Goal: Navigation & Orientation: Find specific page/section

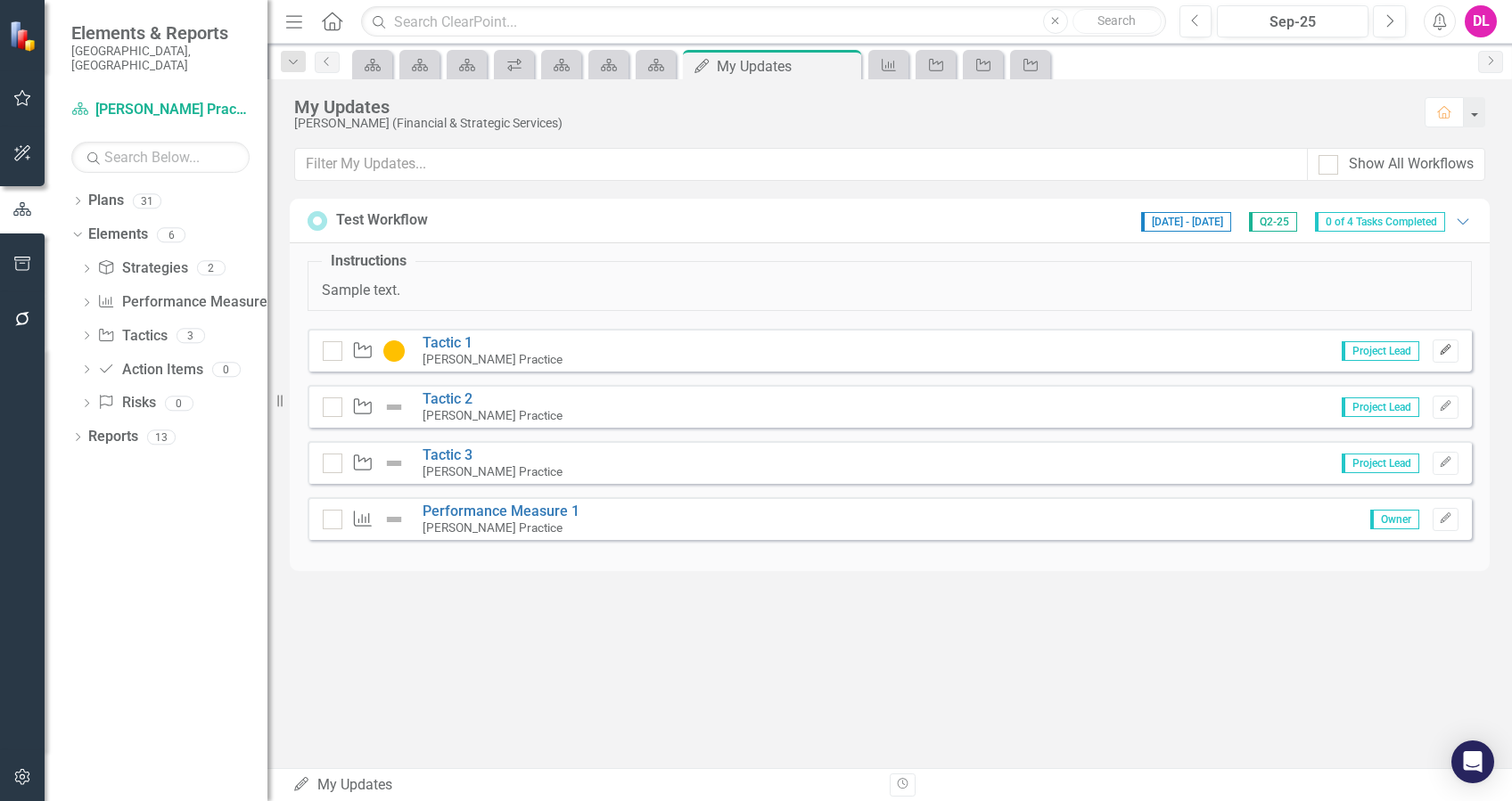
click at [1446, 356] on button "Edit" at bounding box center [1446, 350] width 25 height 23
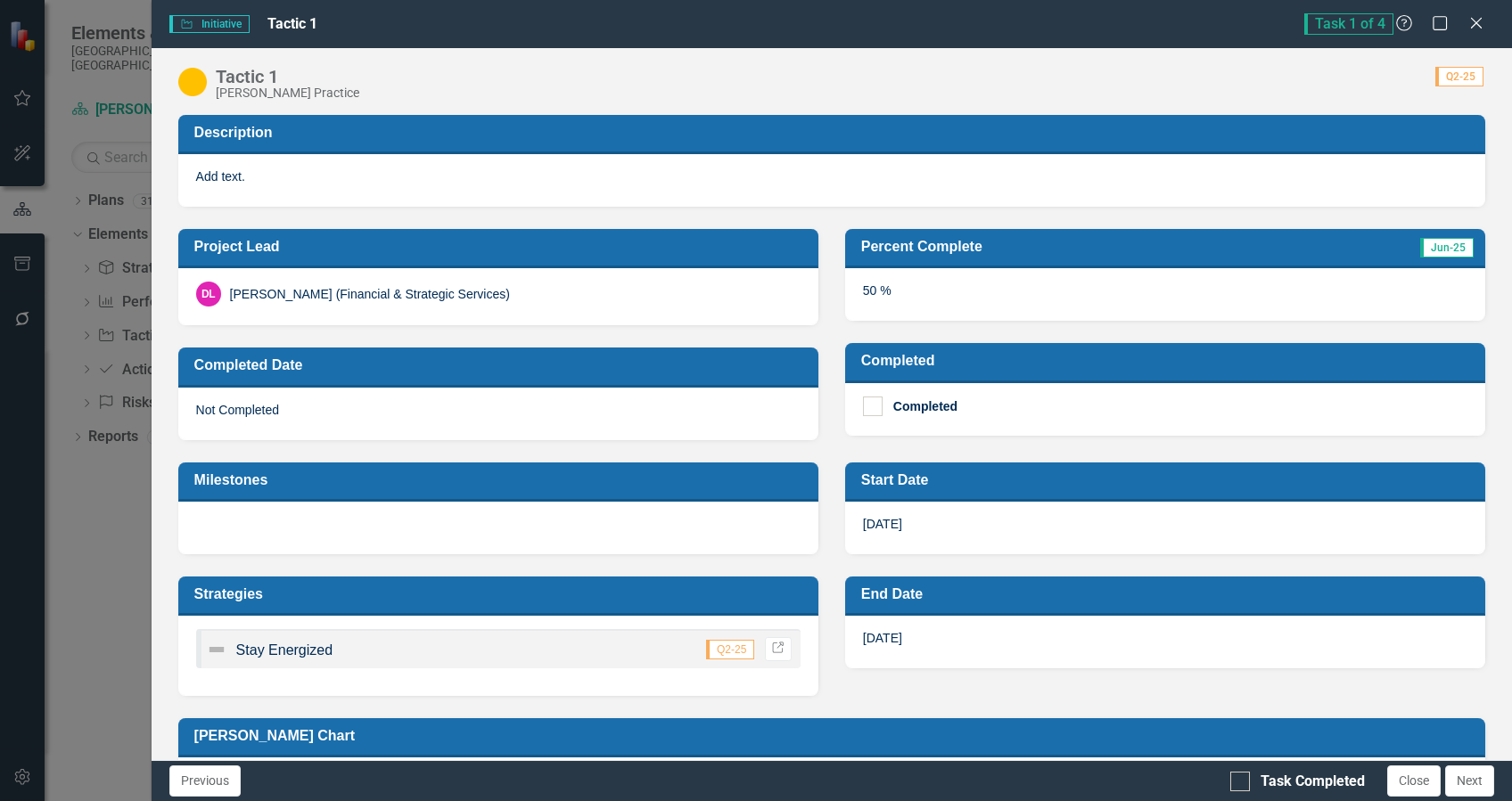
drag, startPoint x: 1472, startPoint y: 28, endPoint x: 1489, endPoint y: 46, distance: 24.8
click at [1472, 28] on icon "Close" at bounding box center [1477, 24] width 18 height 15
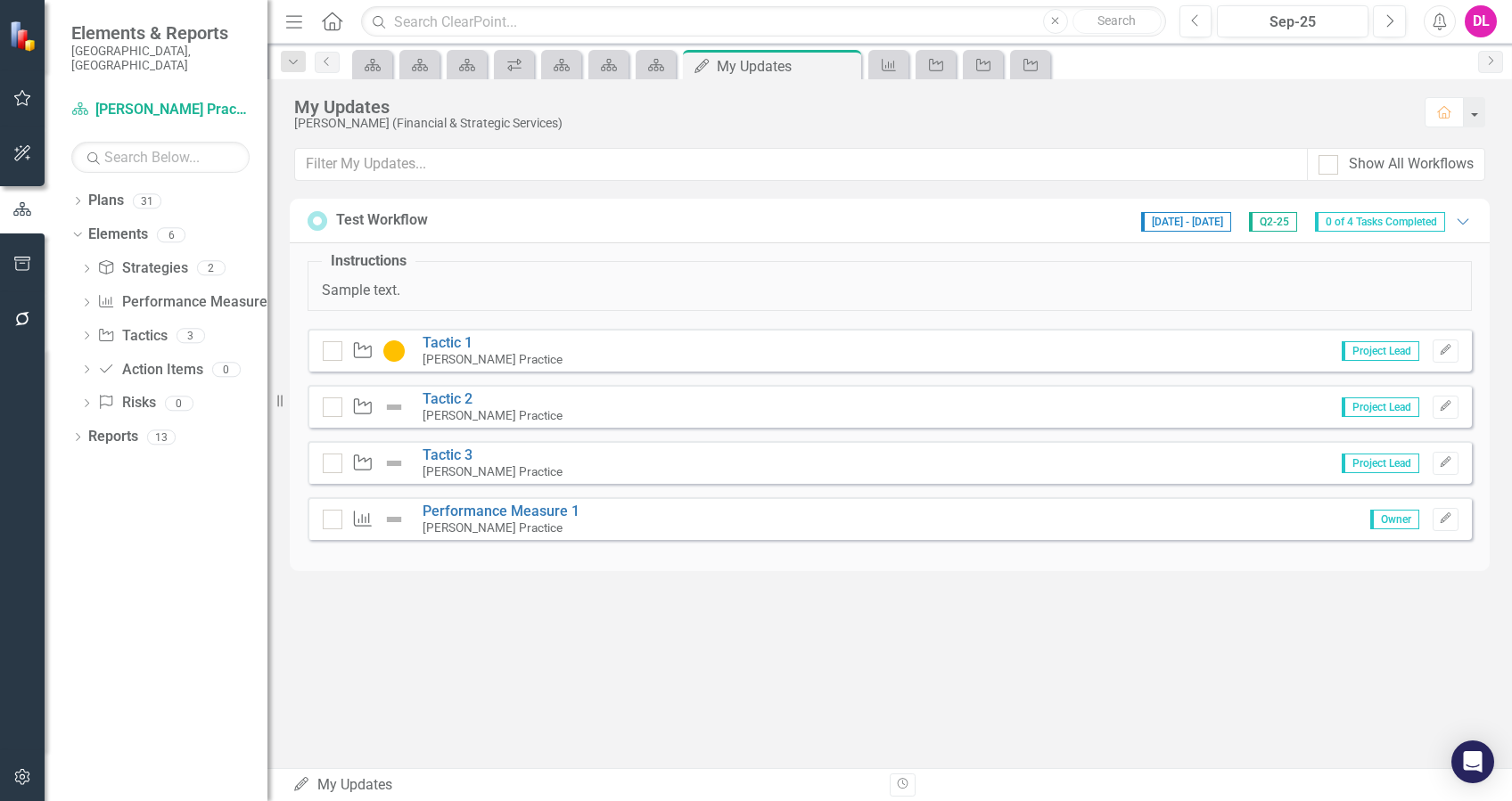
click at [521, 638] on div "My Updates [PERSON_NAME] (Financial & Strategic Services) Home Show All Workflo…" at bounding box center [890, 424] width 1245 height 689
click at [78, 233] on icon at bounding box center [76, 235] width 8 height 5
click at [78, 232] on icon "Dropdown" at bounding box center [77, 236] width 13 height 10
click at [74, 228] on icon "Dropdown" at bounding box center [75, 235] width 10 height 13
click at [76, 196] on div "Dropdown" at bounding box center [77, 204] width 13 height 15
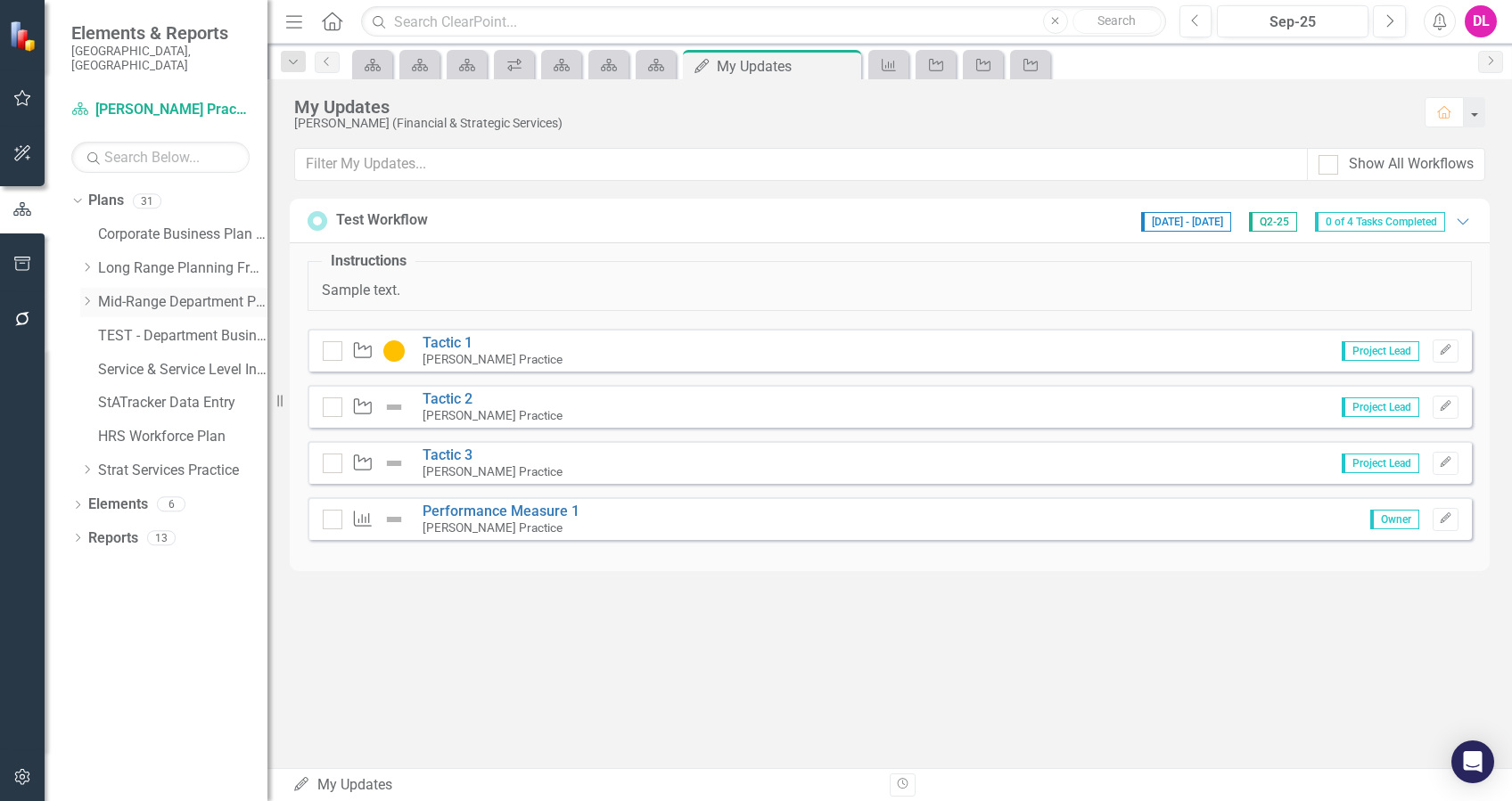
click at [87, 295] on icon "Dropdown" at bounding box center [86, 301] width 14 height 11
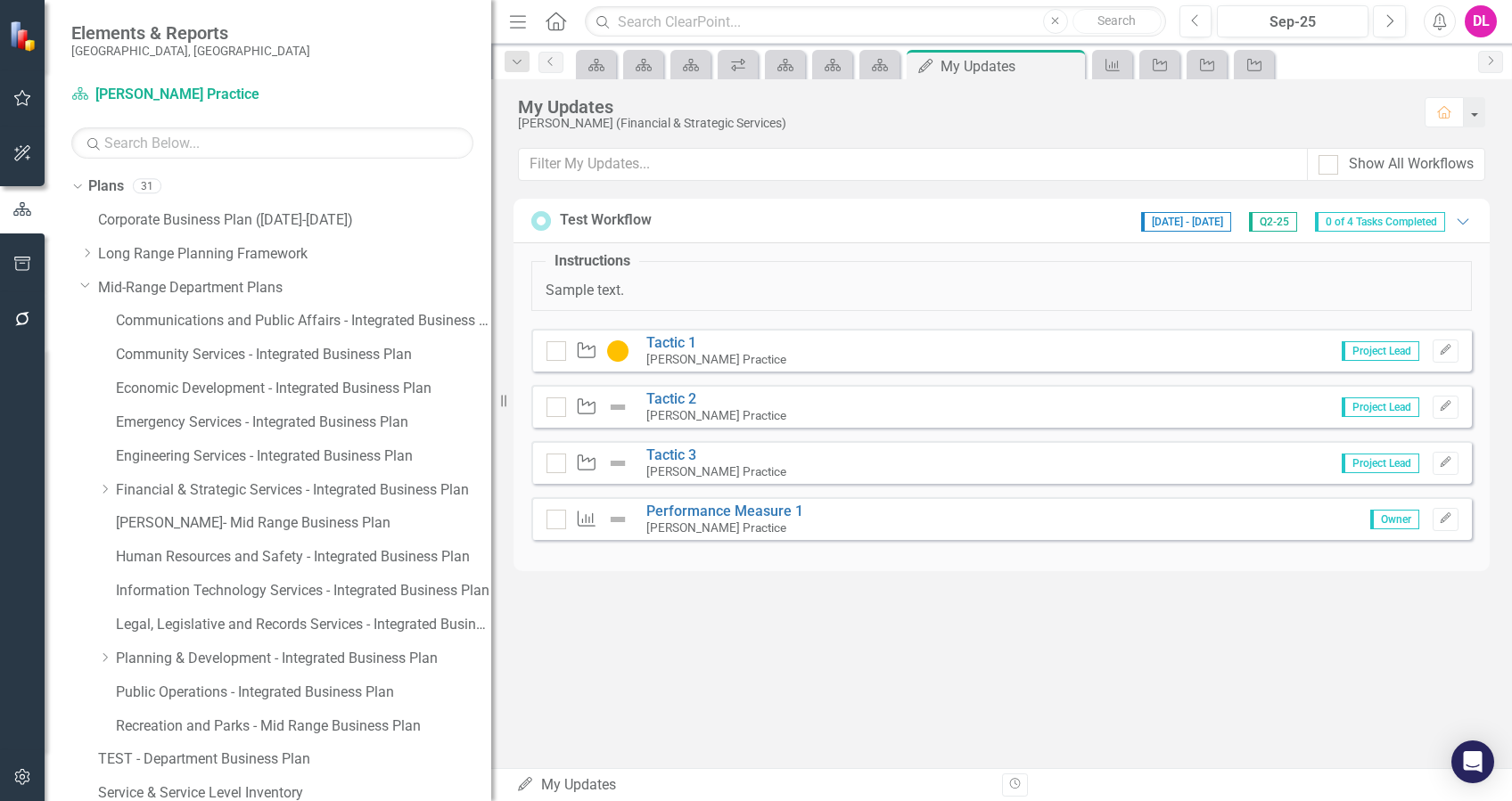
drag, startPoint x: 277, startPoint y: 399, endPoint x: 491, endPoint y: 406, distance: 214.1
click at [491, 406] on div "Resize" at bounding box center [499, 400] width 15 height 801
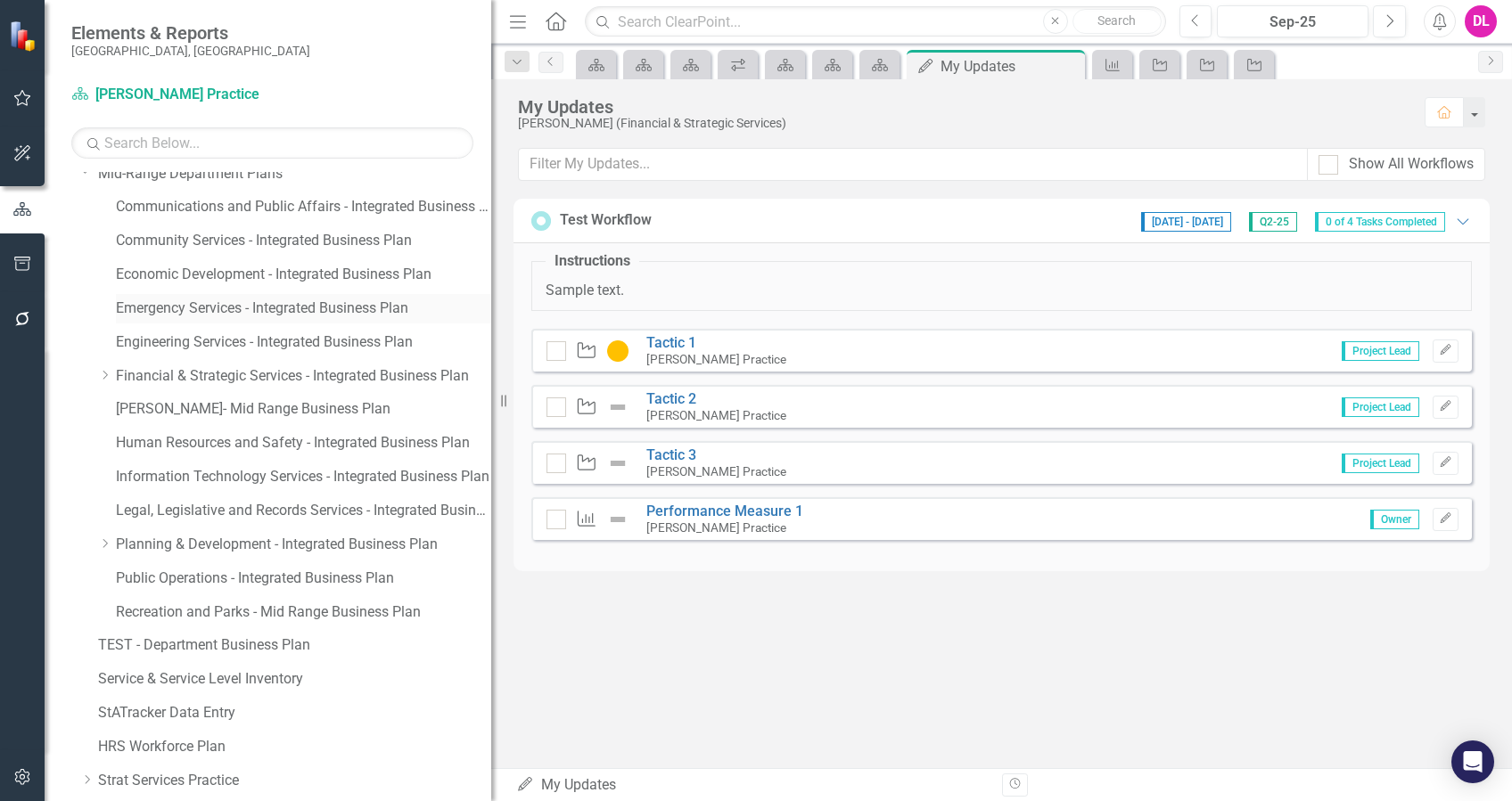
scroll to position [62, 0]
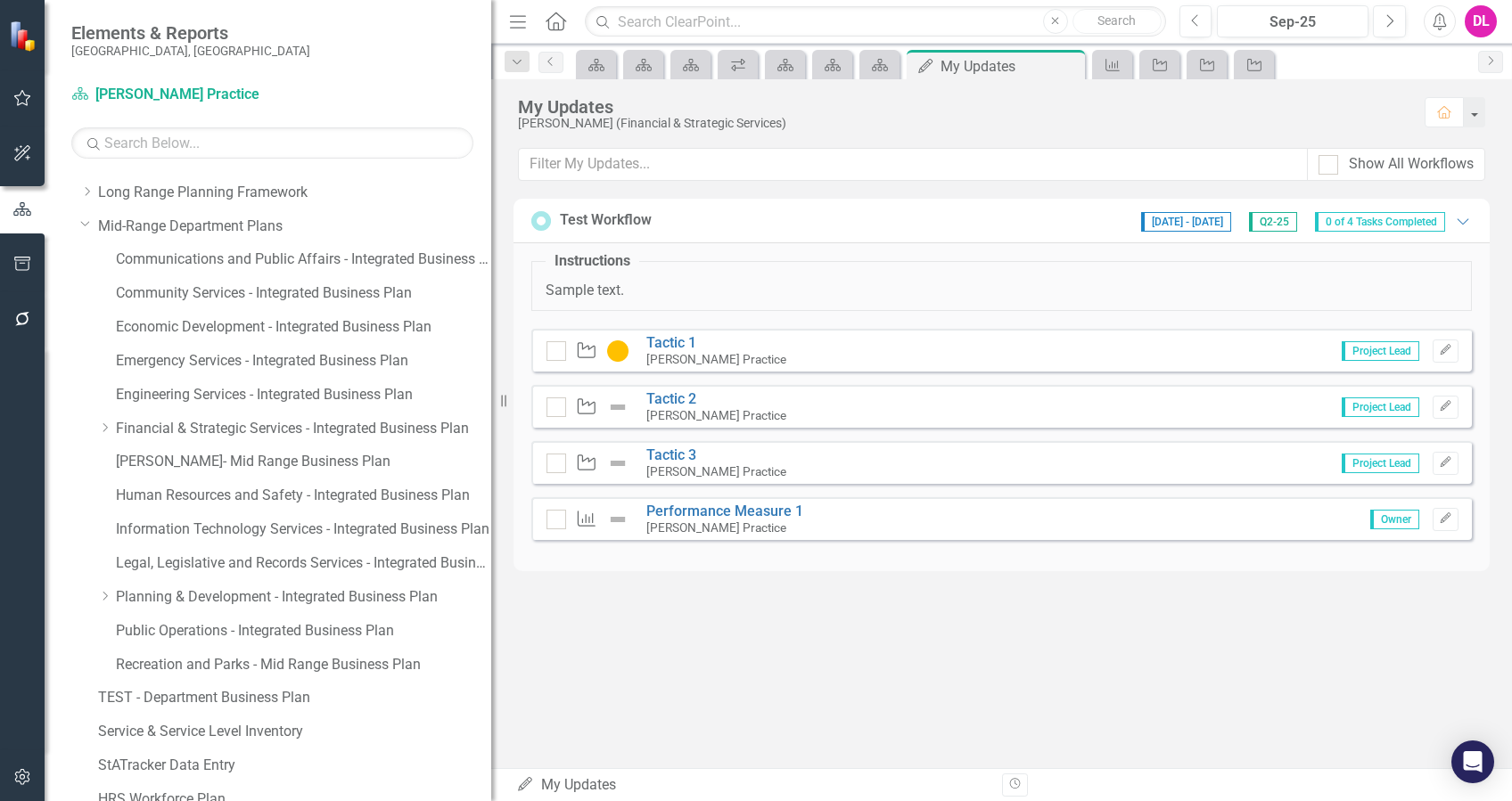
click at [82, 220] on icon "Dropdown" at bounding box center [86, 223] width 11 height 14
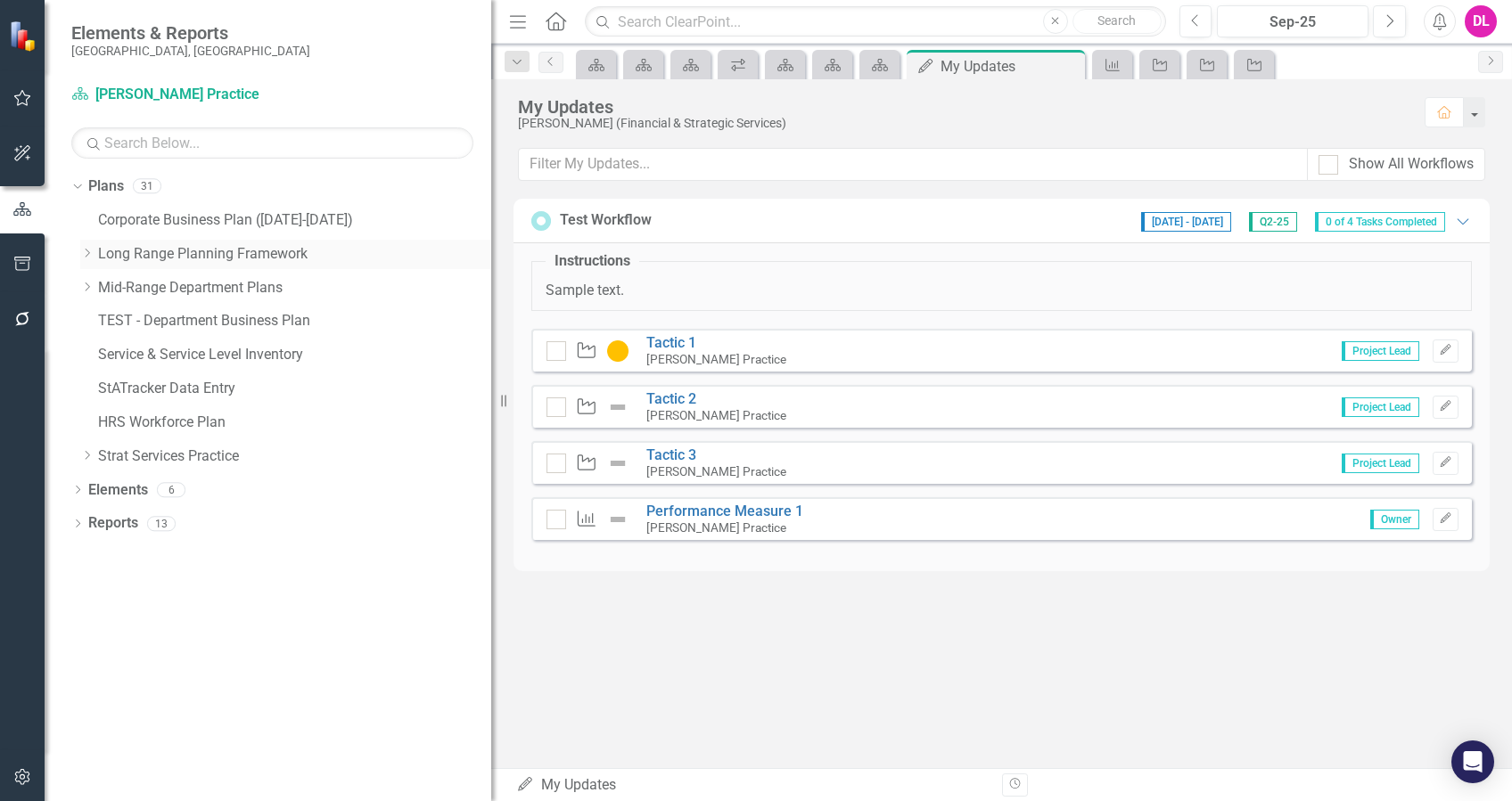
click at [81, 254] on icon "Dropdown" at bounding box center [86, 254] width 14 height 11
click at [106, 290] on icon "Dropdown" at bounding box center [105, 287] width 14 height 11
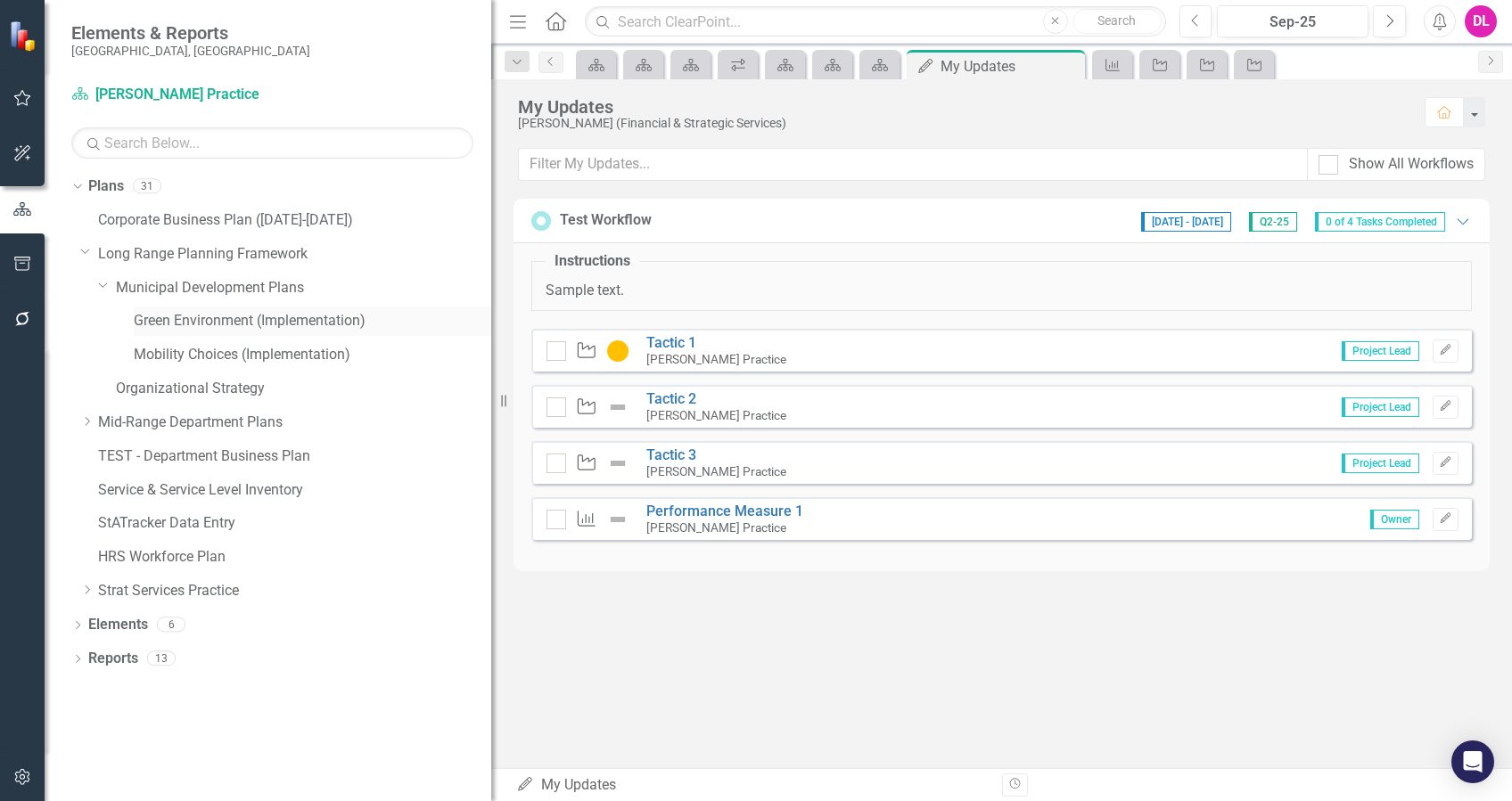
click at [189, 317] on link "Green Environment (Implementation)" at bounding box center [312, 321] width 358 height 21
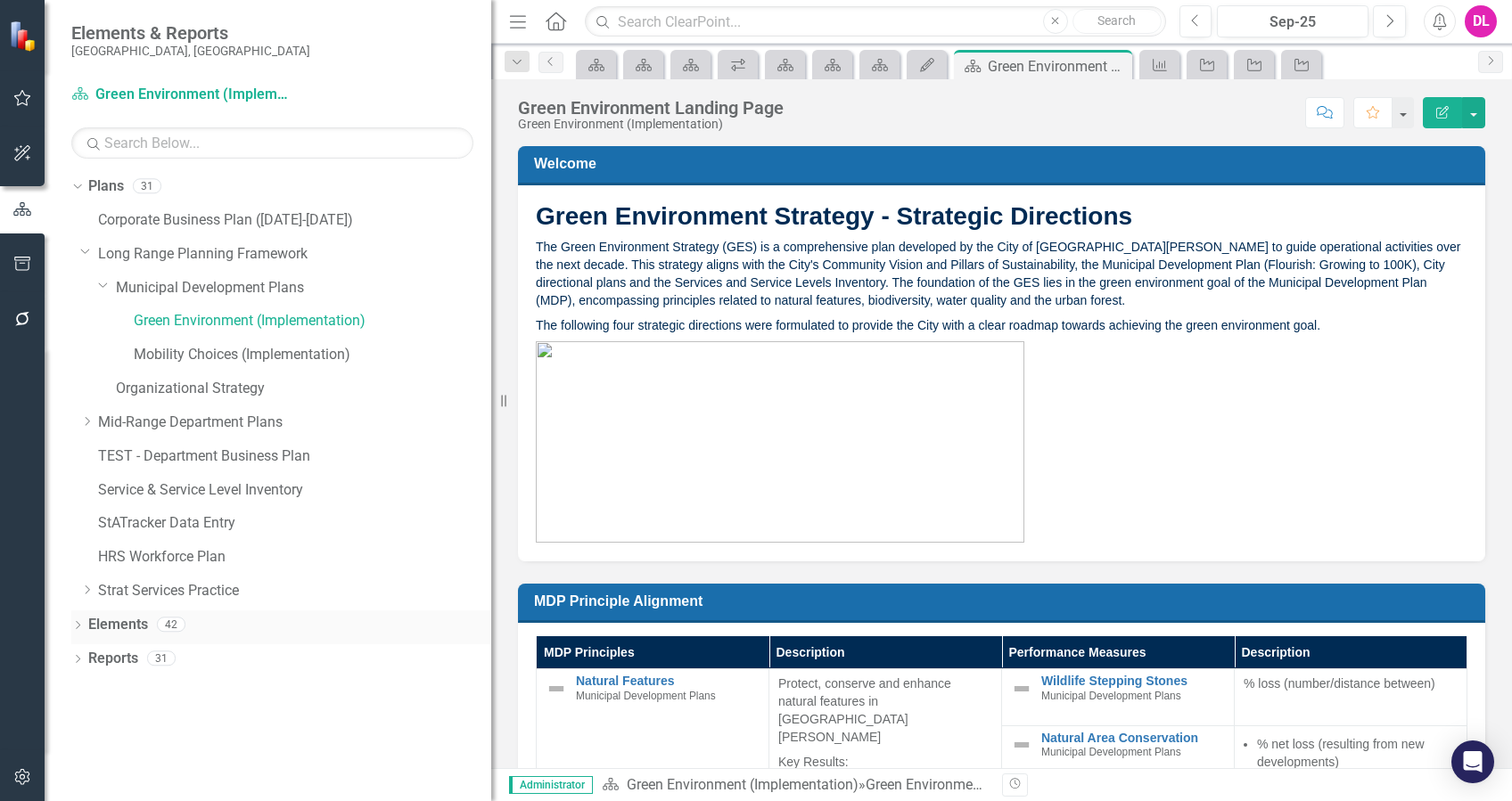
click at [75, 624] on icon "Dropdown" at bounding box center [77, 626] width 13 height 10
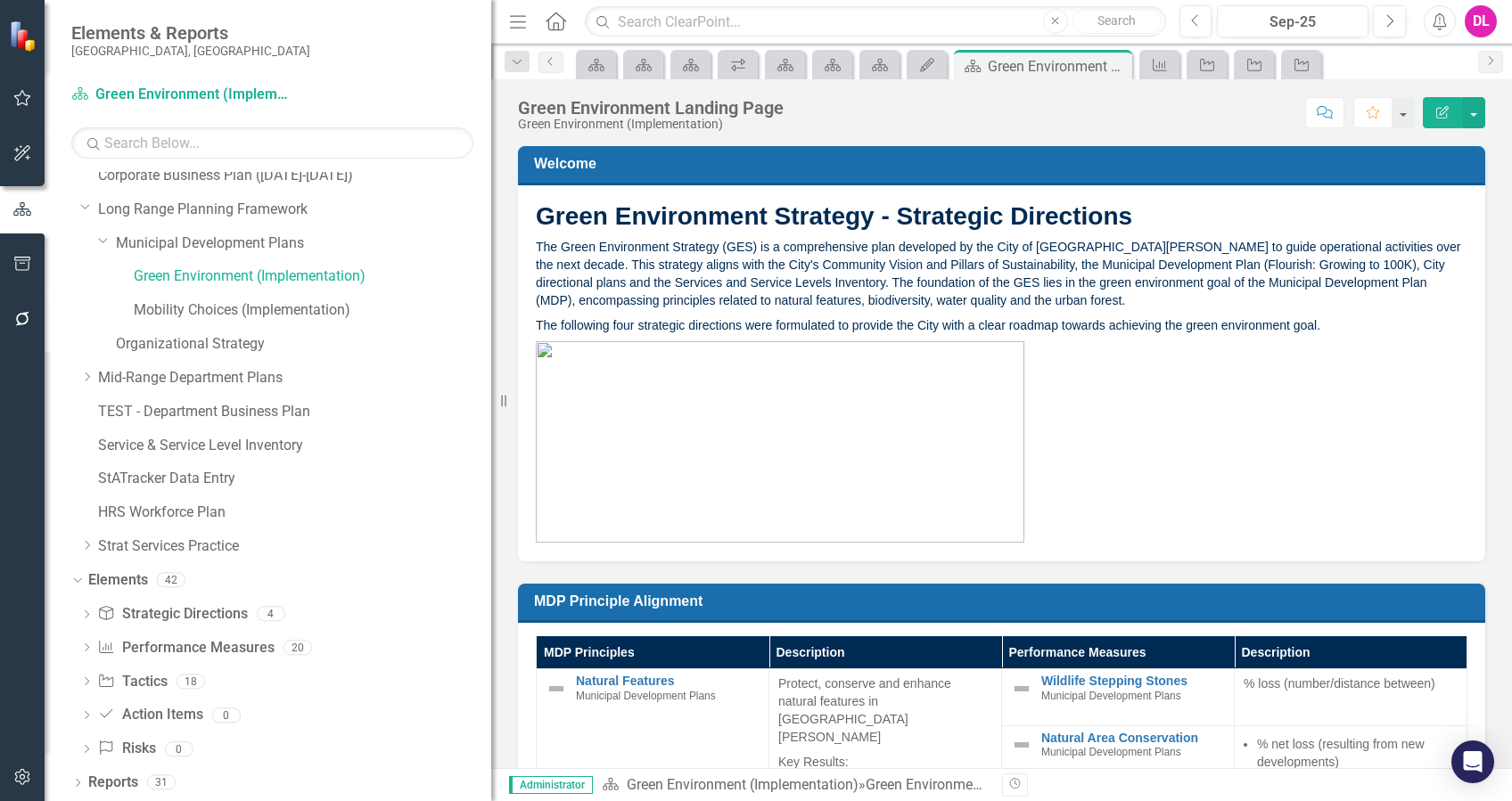
click at [76, 685] on div "Dropdown Strategic Direction Strategic Directions 4 1. Watershed 2. Biodiversit…" at bounding box center [281, 684] width 420 height 168
click at [82, 686] on icon "Dropdown" at bounding box center [86, 683] width 13 height 10
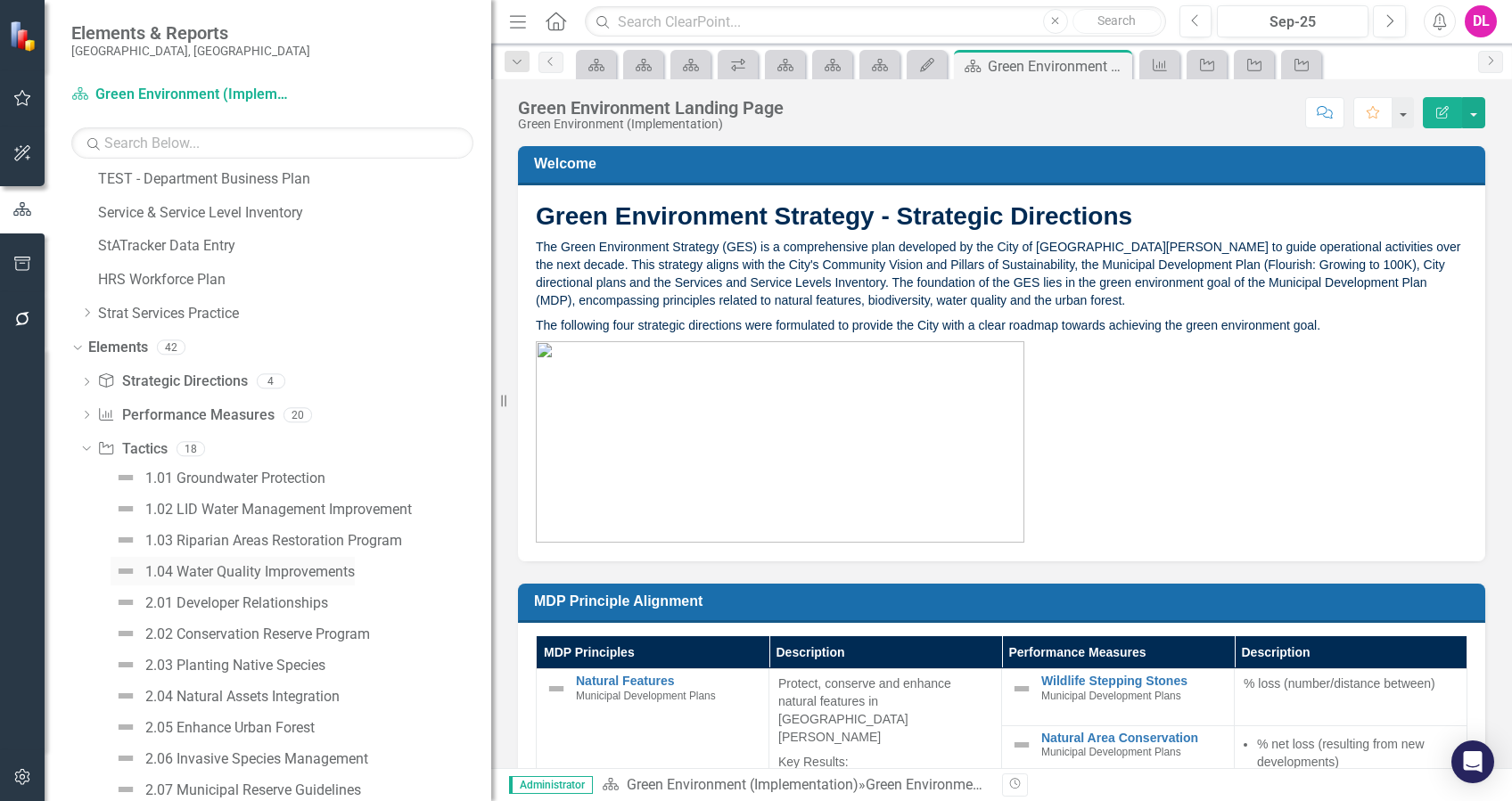
scroll to position [283, 0]
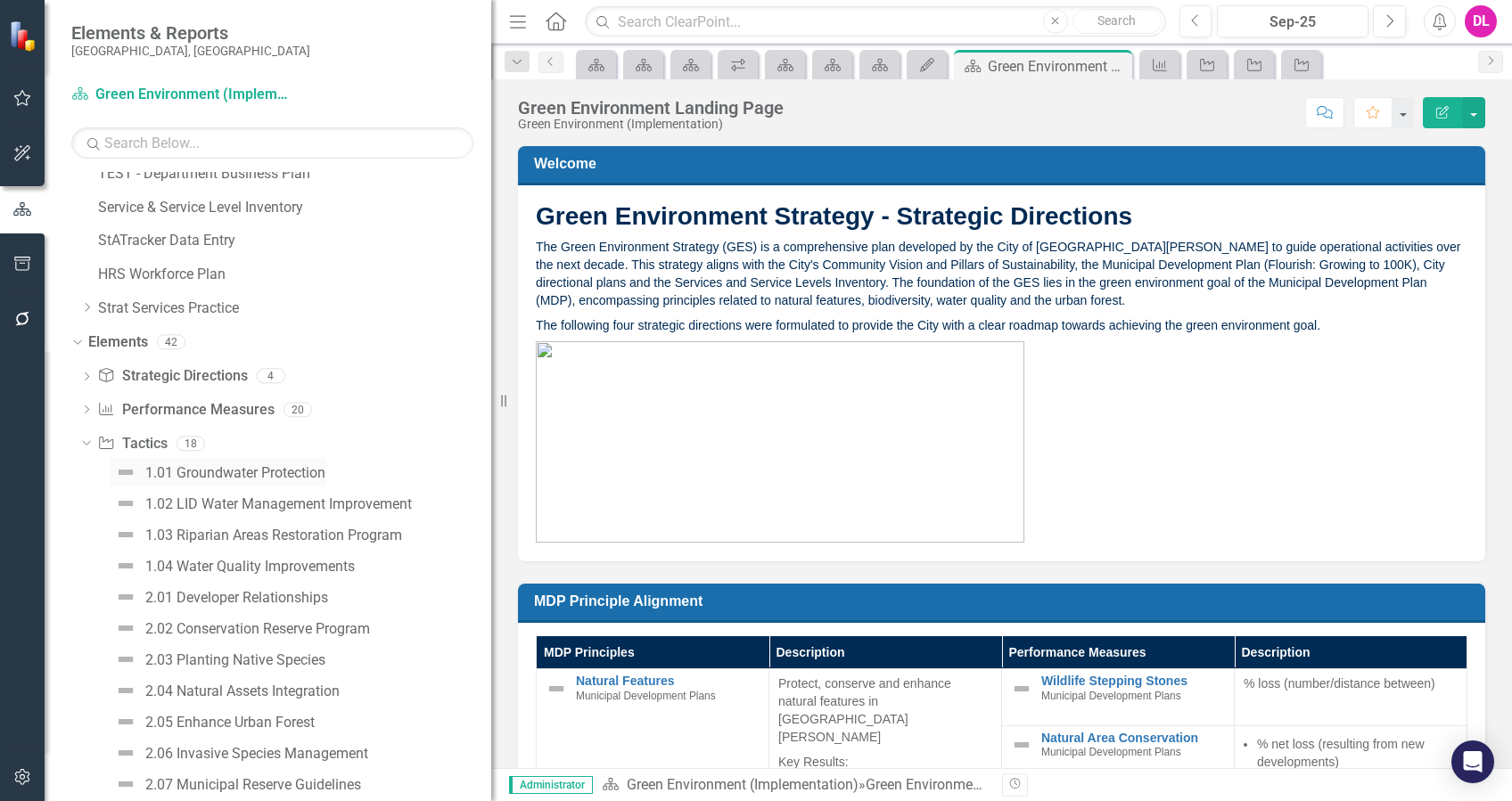
click at [268, 471] on div "1.01 Groundwater Protection" at bounding box center [236, 474] width 180 height 16
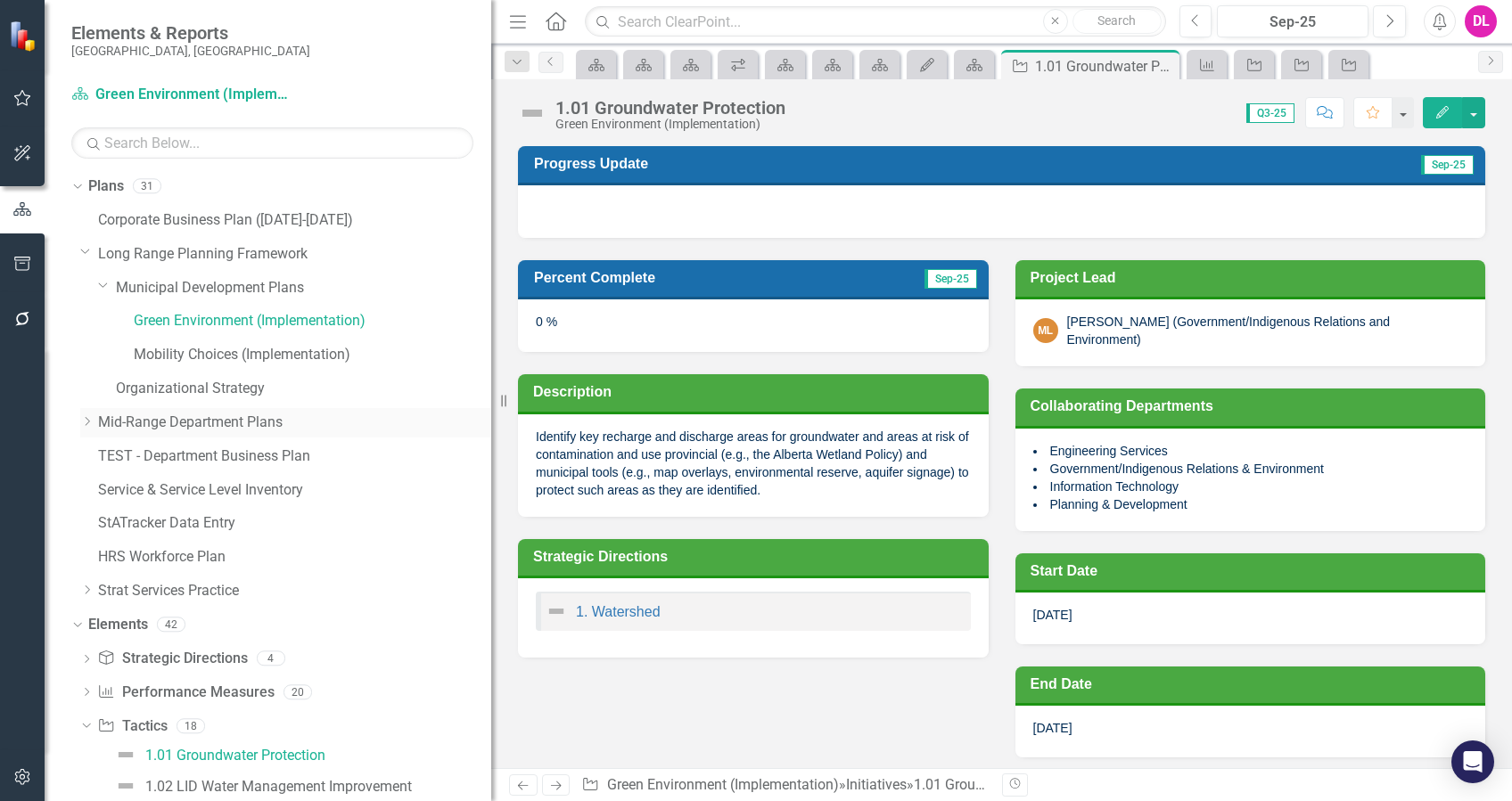
click at [88, 426] on icon "Dropdown" at bounding box center [86, 422] width 14 height 11
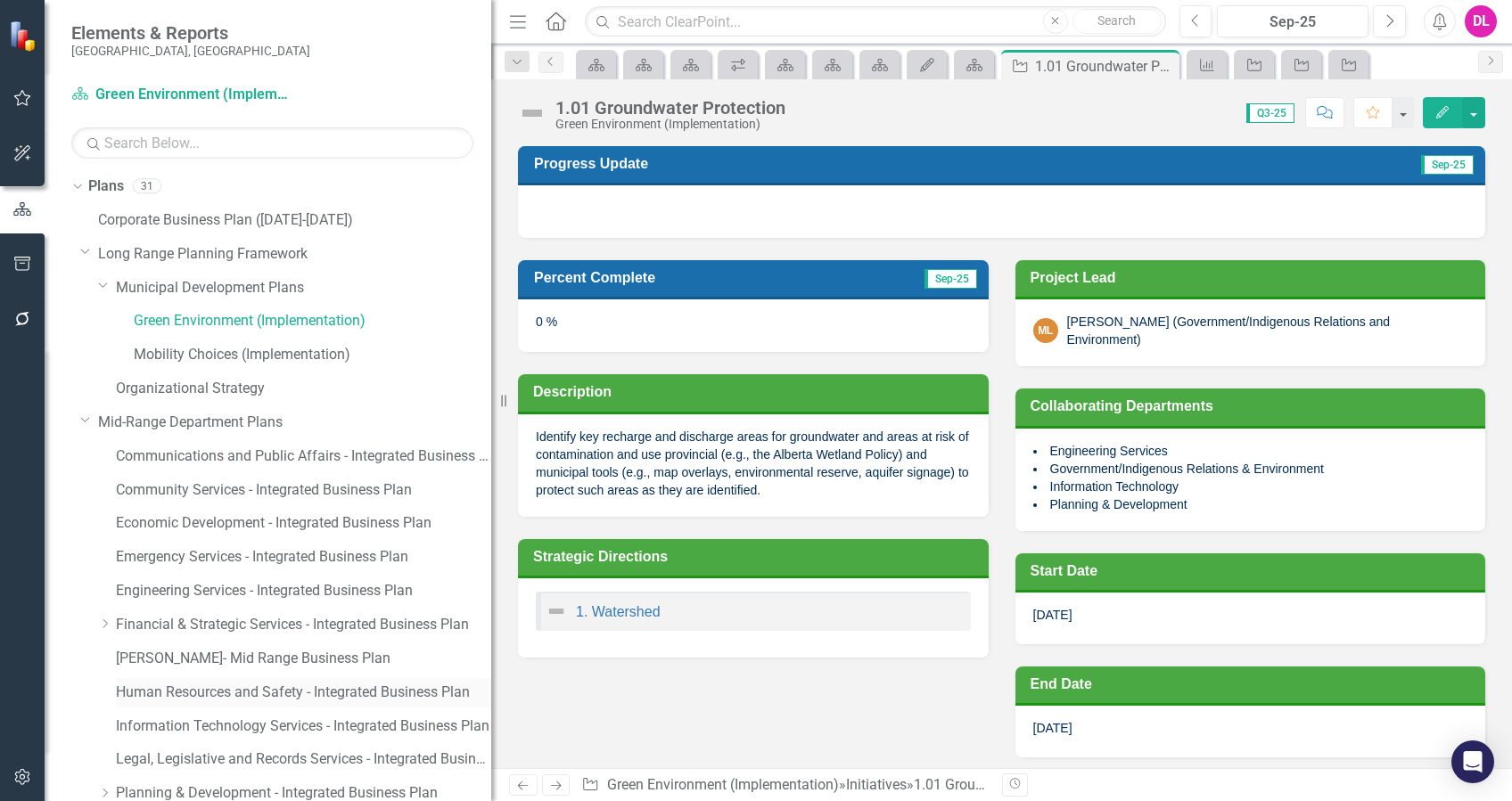
click at [272, 687] on link "Human Resources and Safety - Integrated Business Plan" at bounding box center [303, 693] width 376 height 21
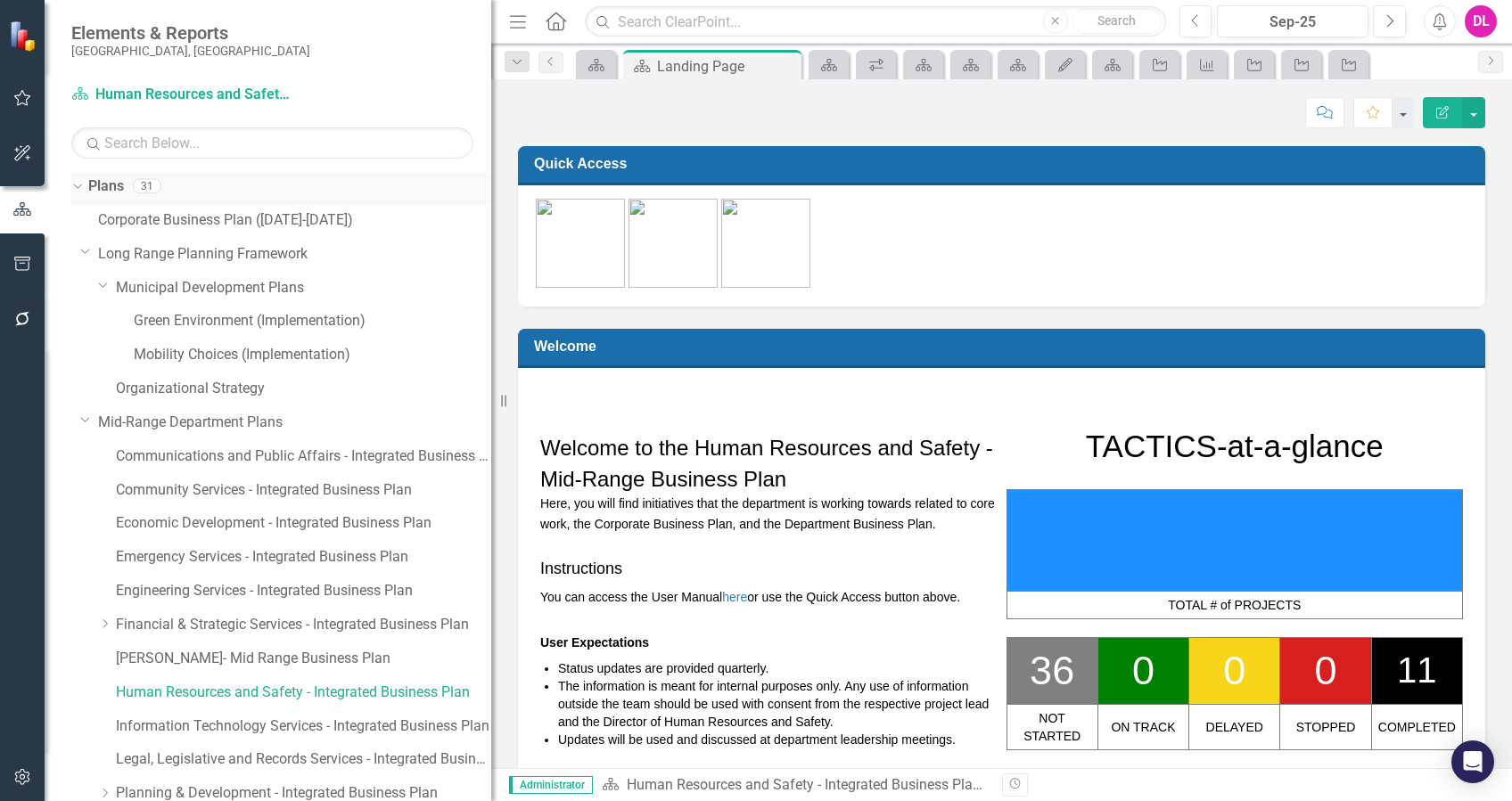
click at [78, 190] on icon "Dropdown" at bounding box center [75, 185] width 10 height 13
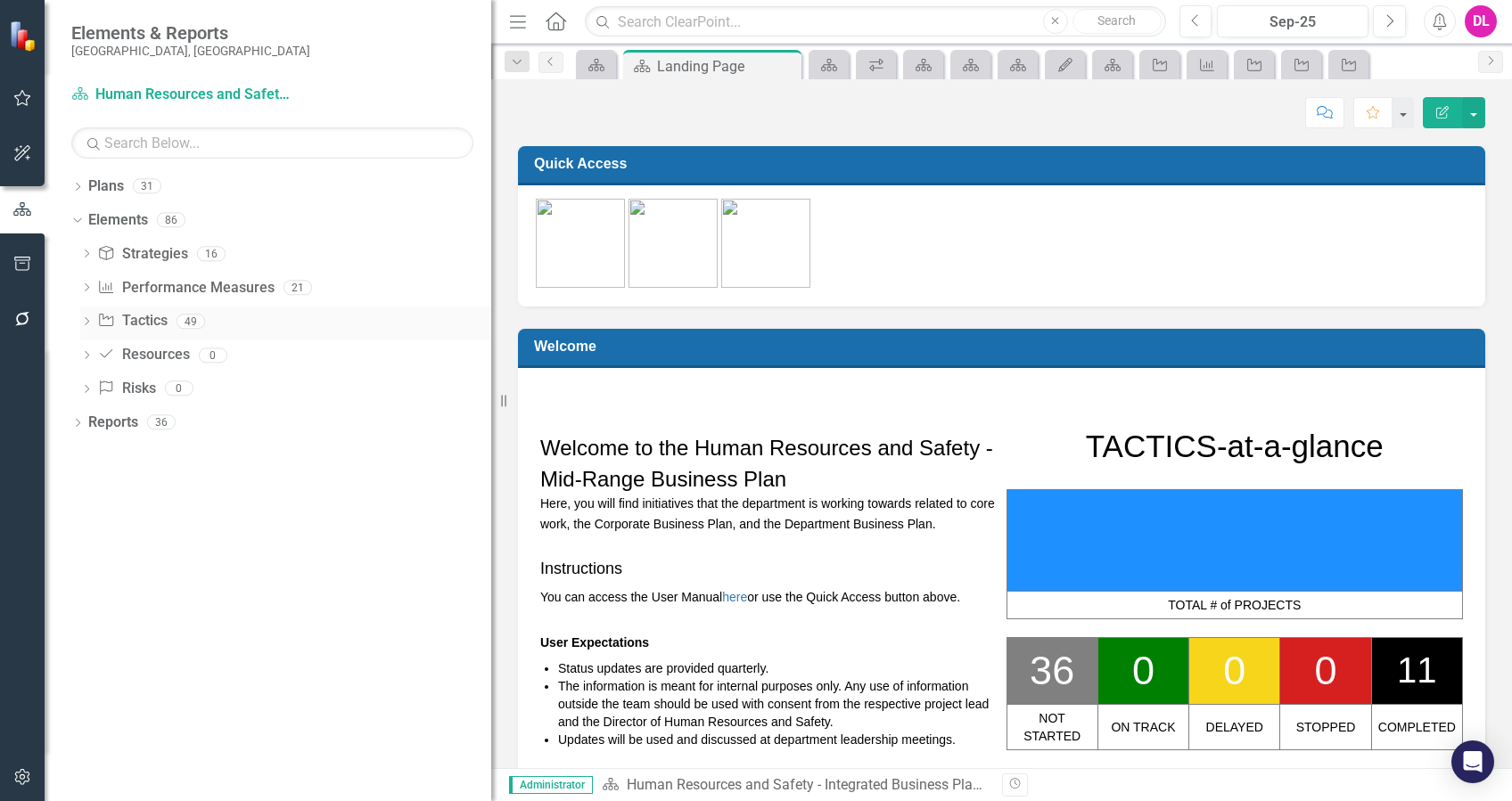
click at [85, 324] on icon "Dropdown" at bounding box center [86, 323] width 13 height 10
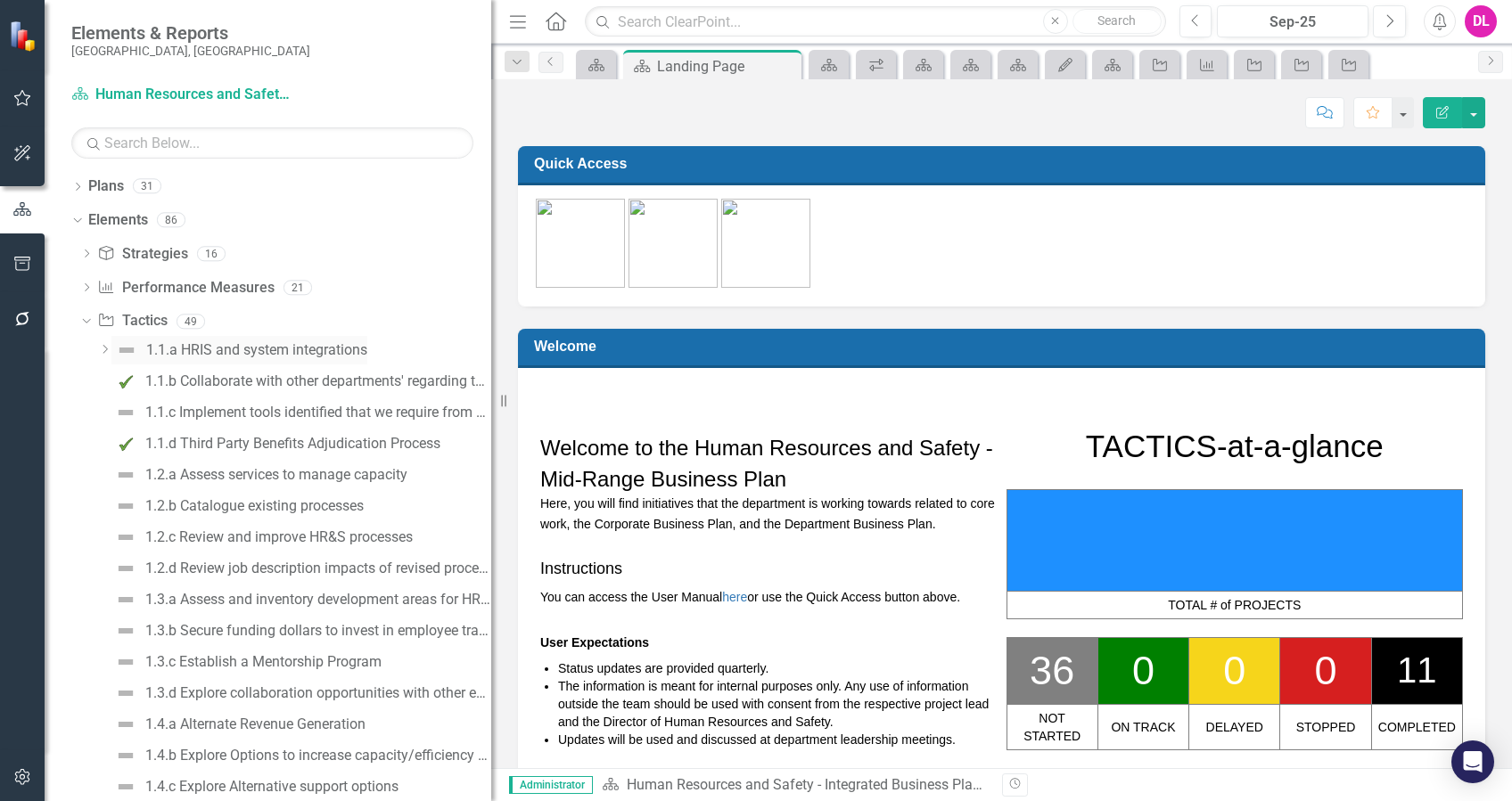
click at [294, 347] on div "1.1.a HRIS and system integrations" at bounding box center [257, 350] width 221 height 16
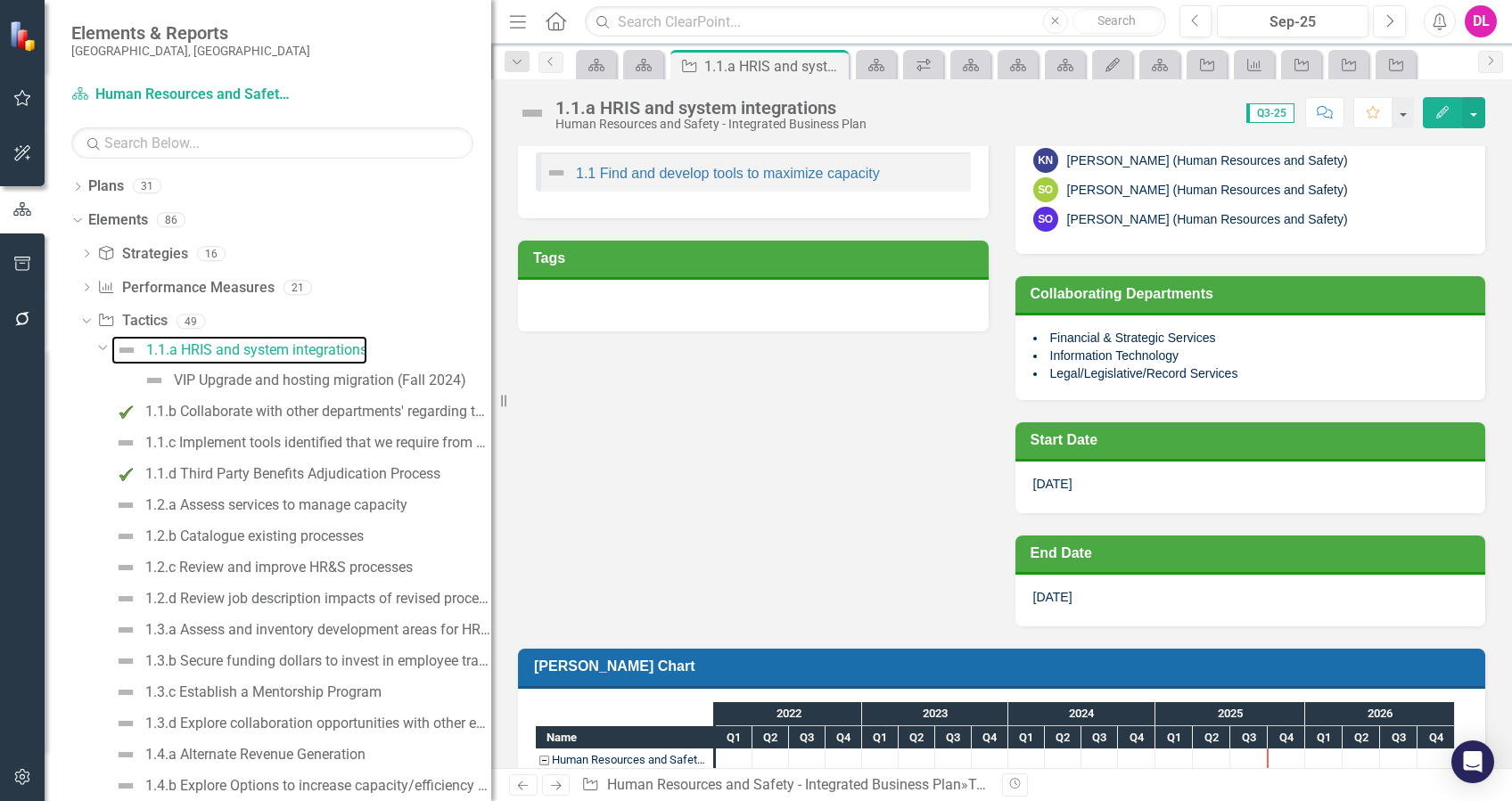
scroll to position [627, 0]
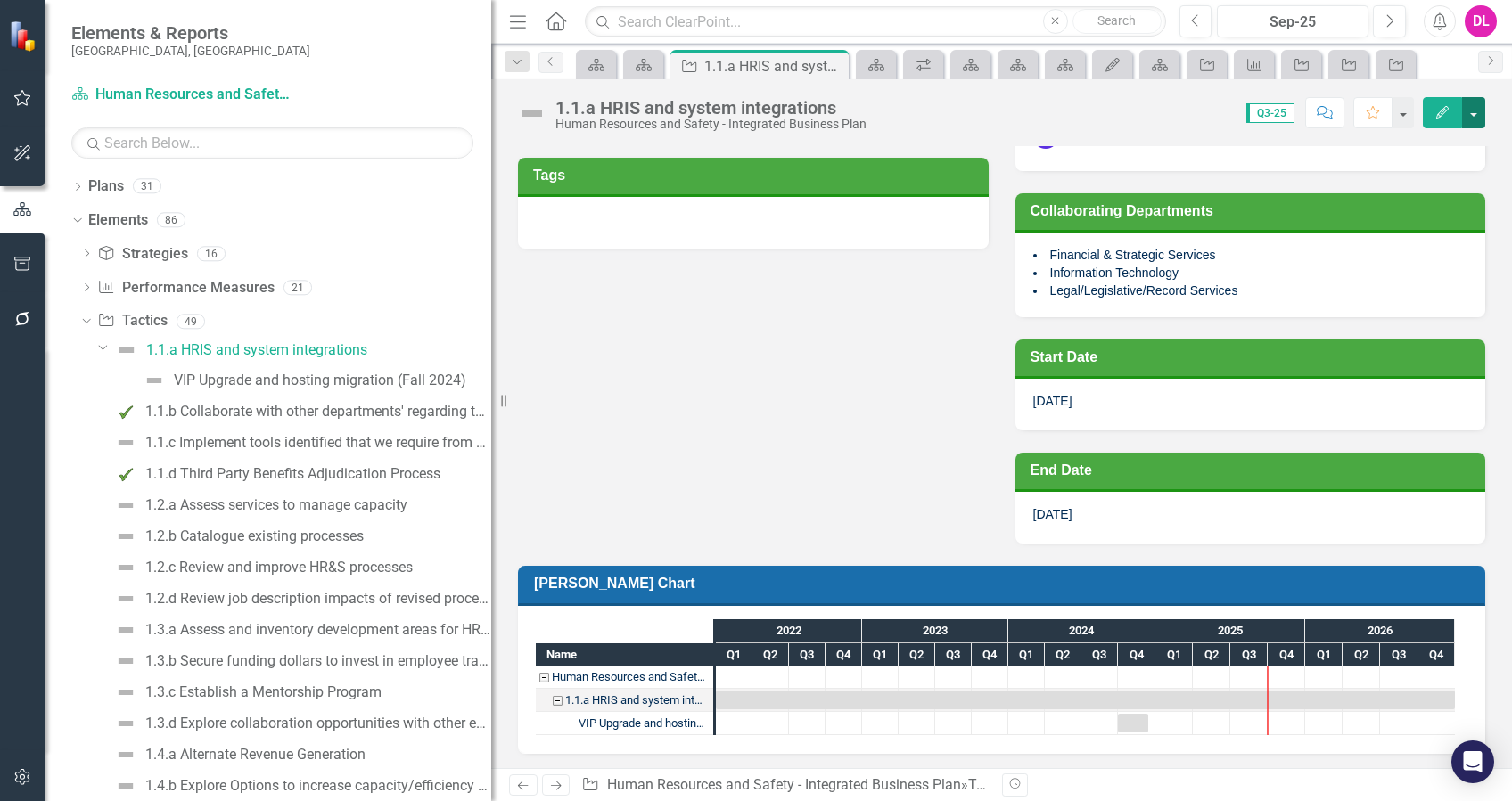
click at [1478, 109] on button "button" at bounding box center [1474, 113] width 23 height 31
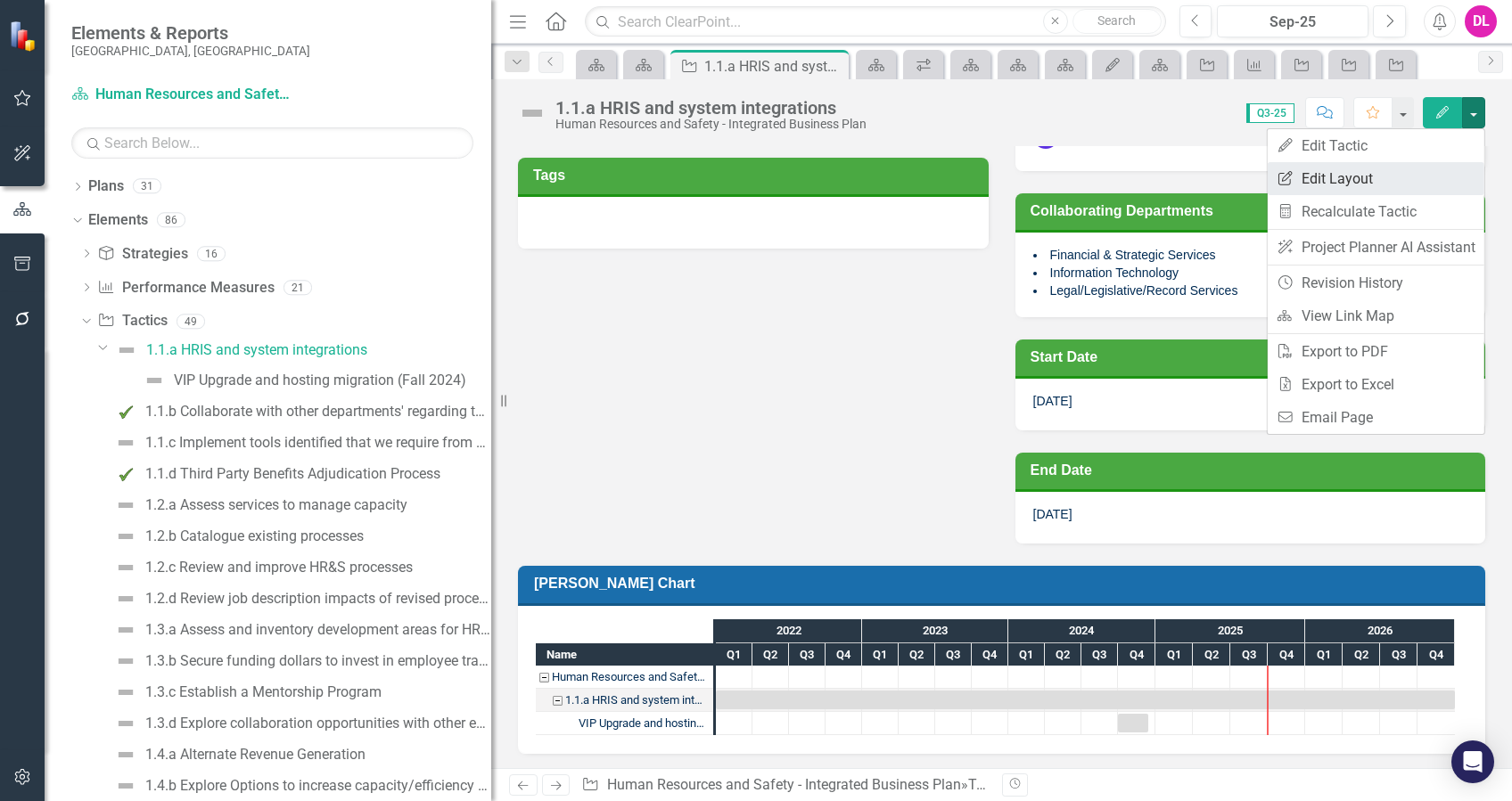
click at [1356, 175] on link "Edit Report Edit Layout" at bounding box center [1376, 178] width 217 height 33
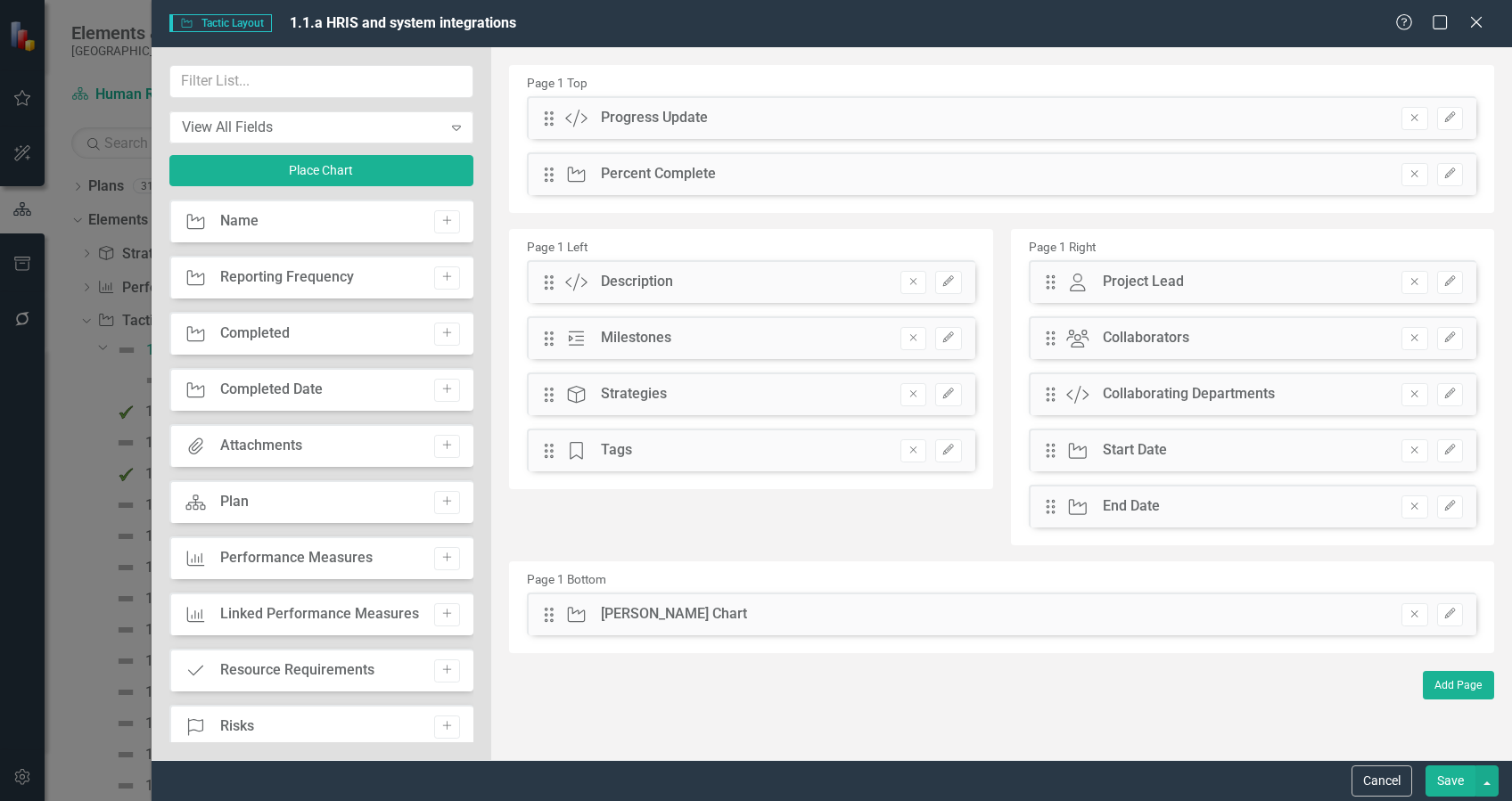
click at [637, 619] on div "[PERSON_NAME] Chart" at bounding box center [674, 615] width 146 height 21
click at [950, 634] on div "Drag Tactic [PERSON_NAME] Chart Remove Edit" at bounding box center [1002, 614] width 950 height 43
click at [1477, 15] on icon "Close" at bounding box center [1477, 22] width 23 height 17
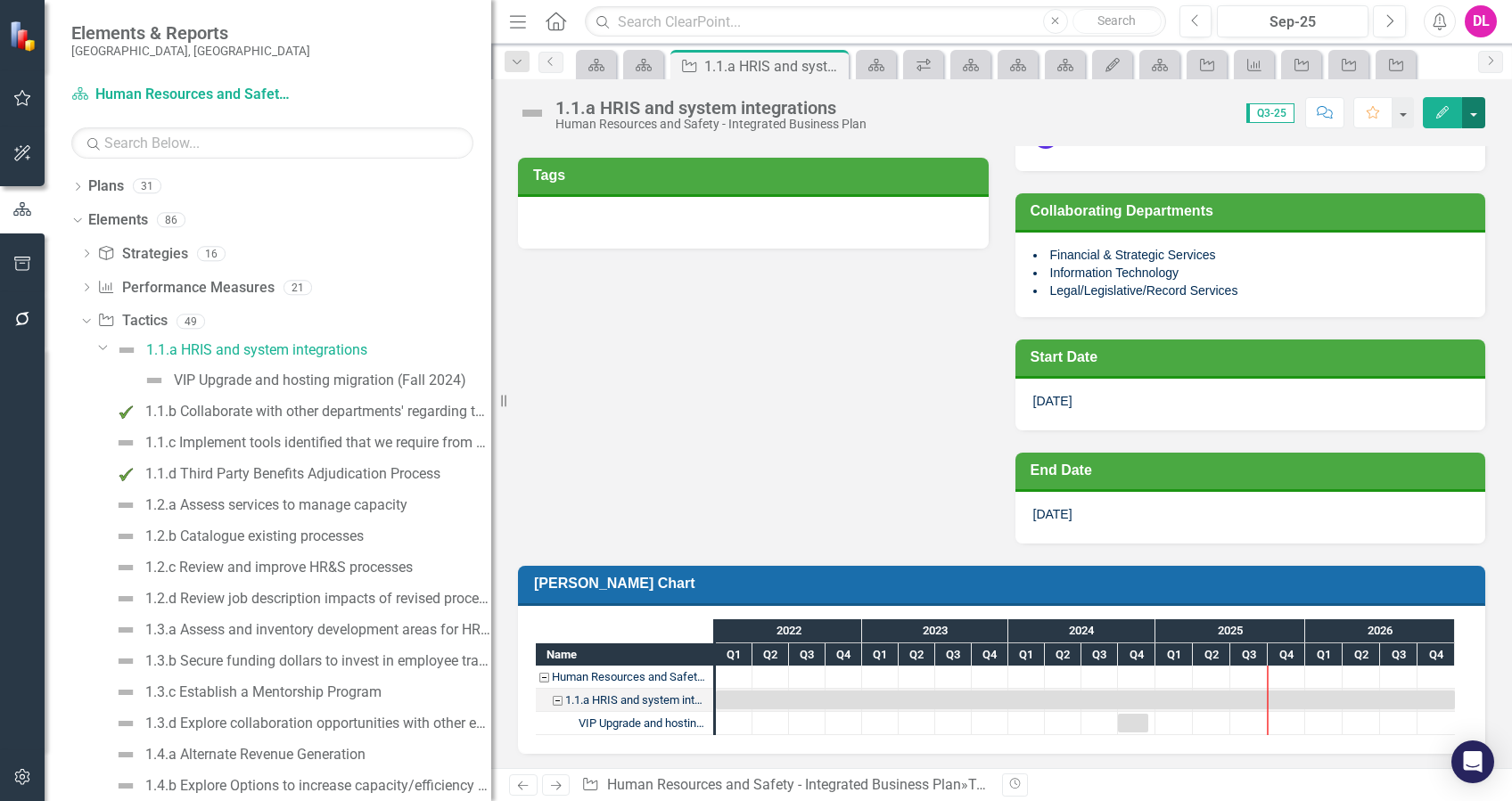
click at [1477, 113] on button "button" at bounding box center [1474, 113] width 23 height 31
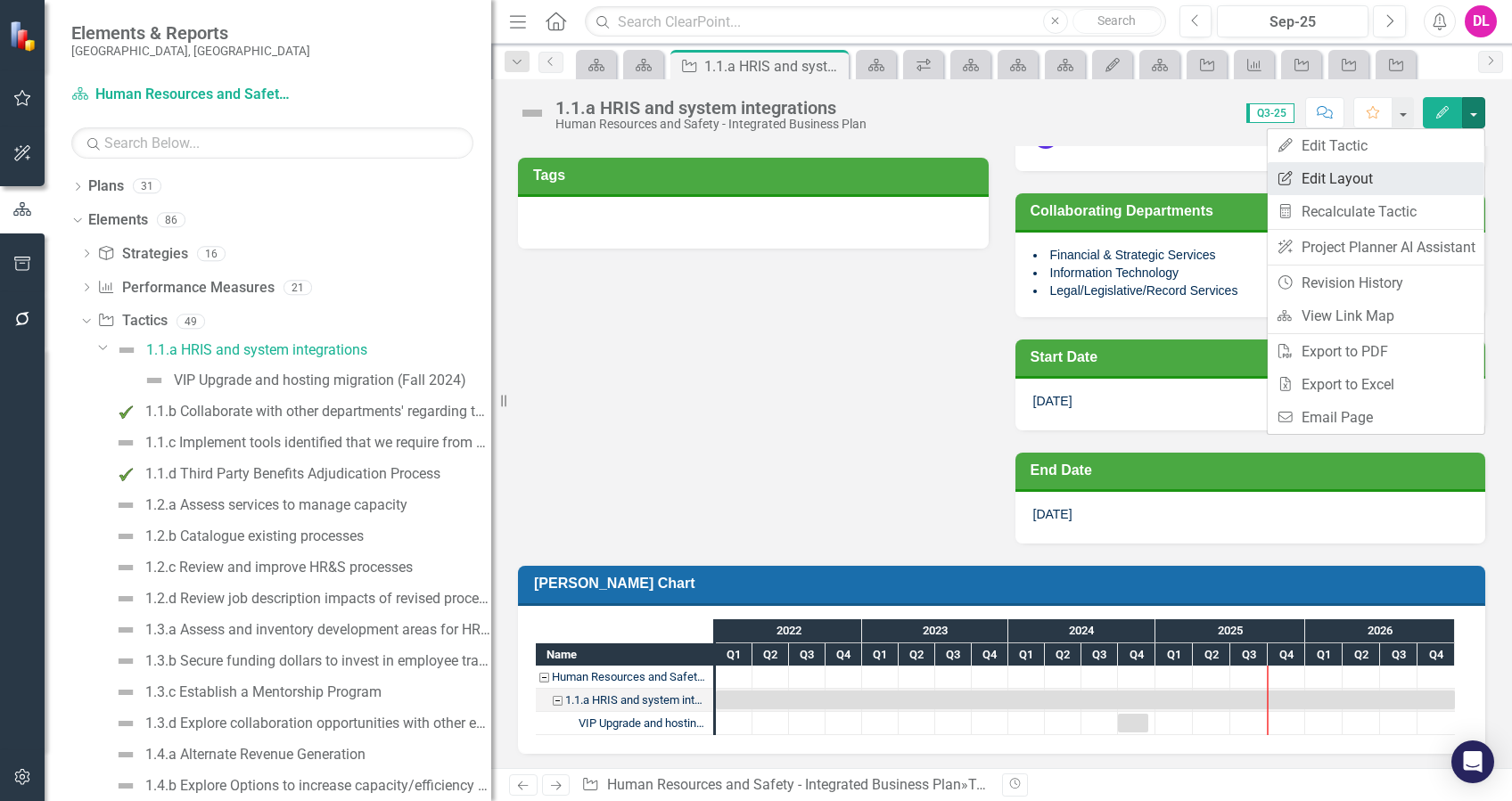
click at [1376, 185] on link "Edit Report Edit Layout" at bounding box center [1376, 178] width 217 height 33
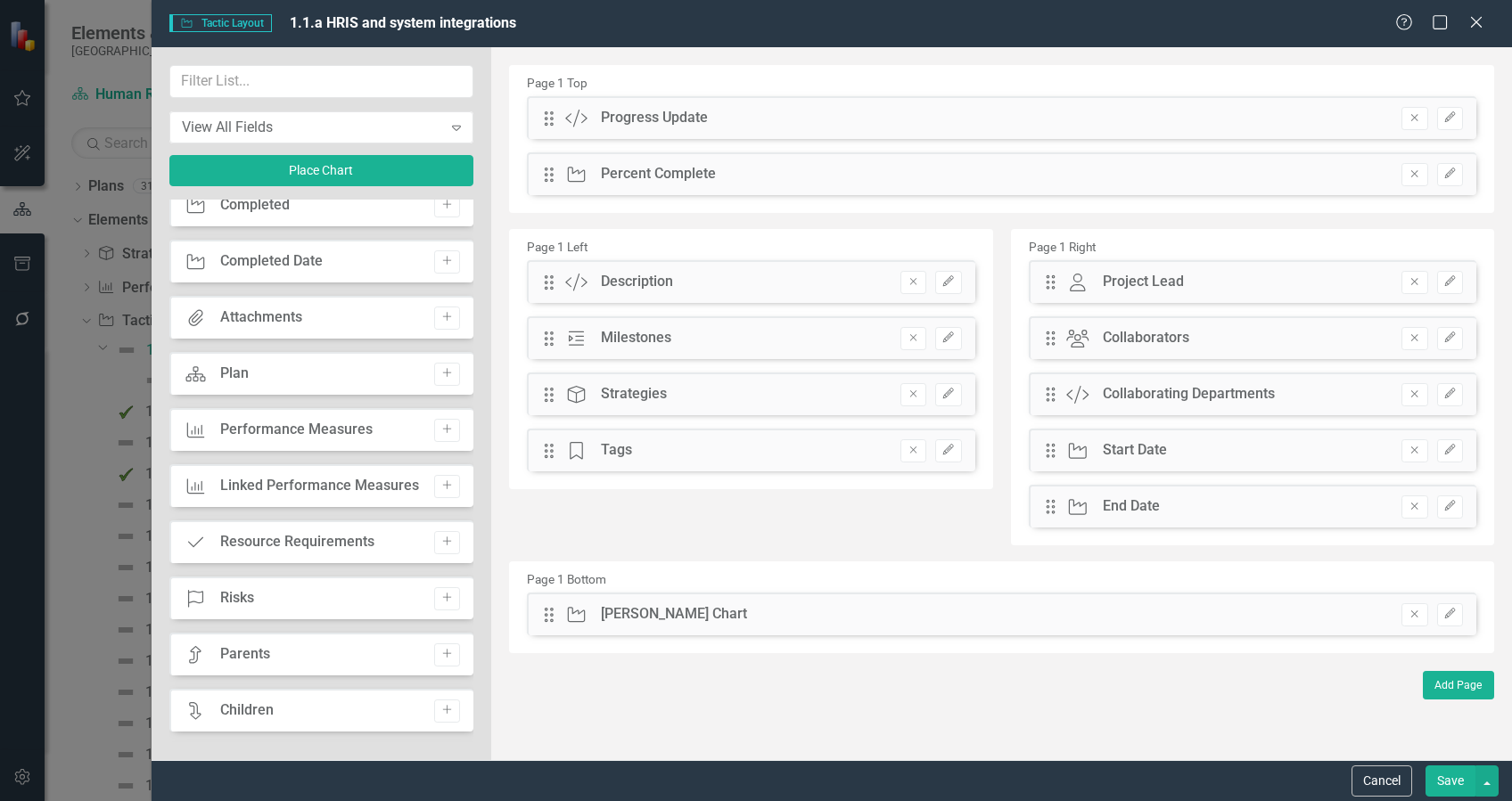
scroll to position [0, 0]
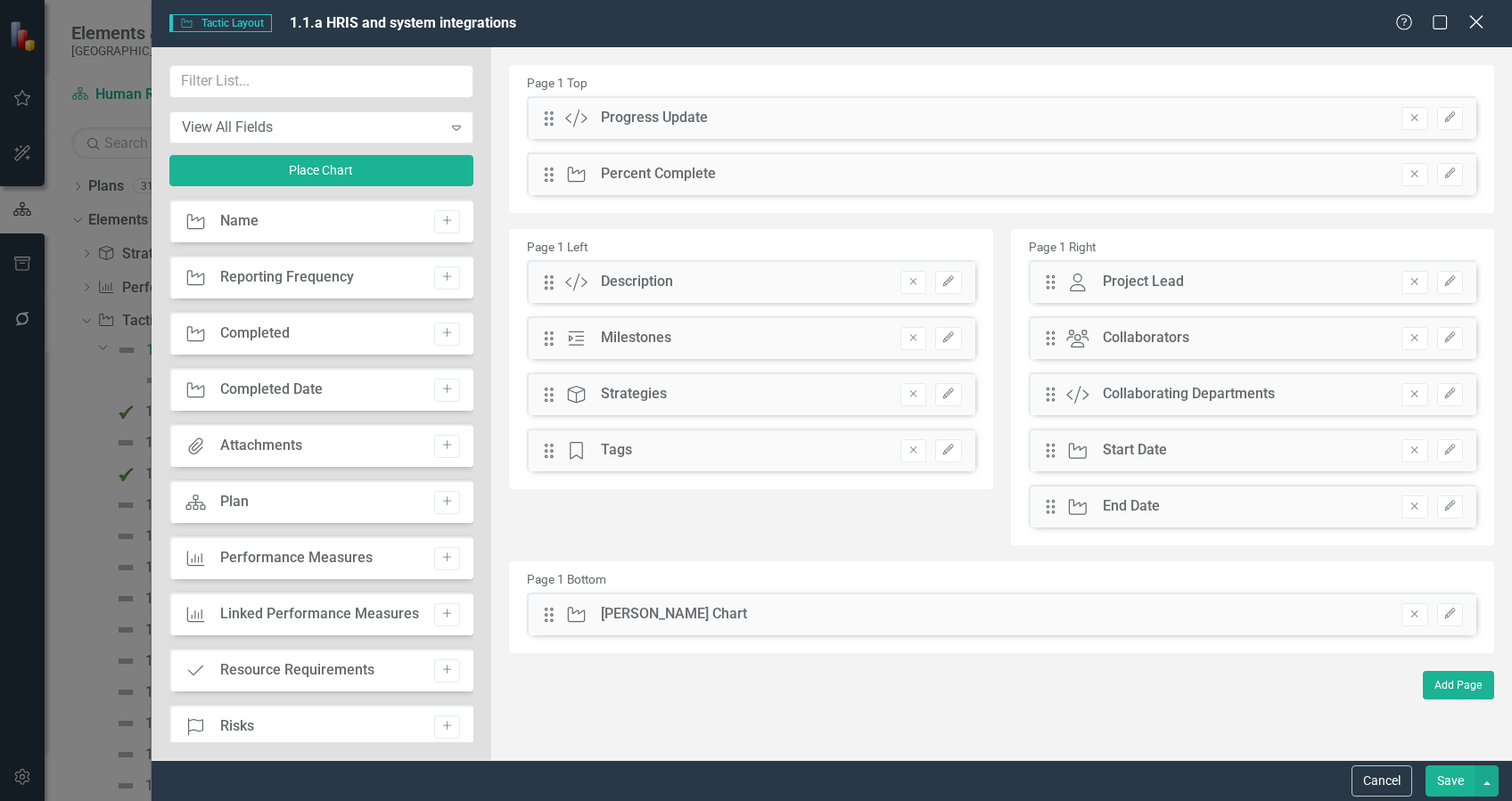
click at [1477, 24] on icon "Close" at bounding box center [1477, 22] width 23 height 17
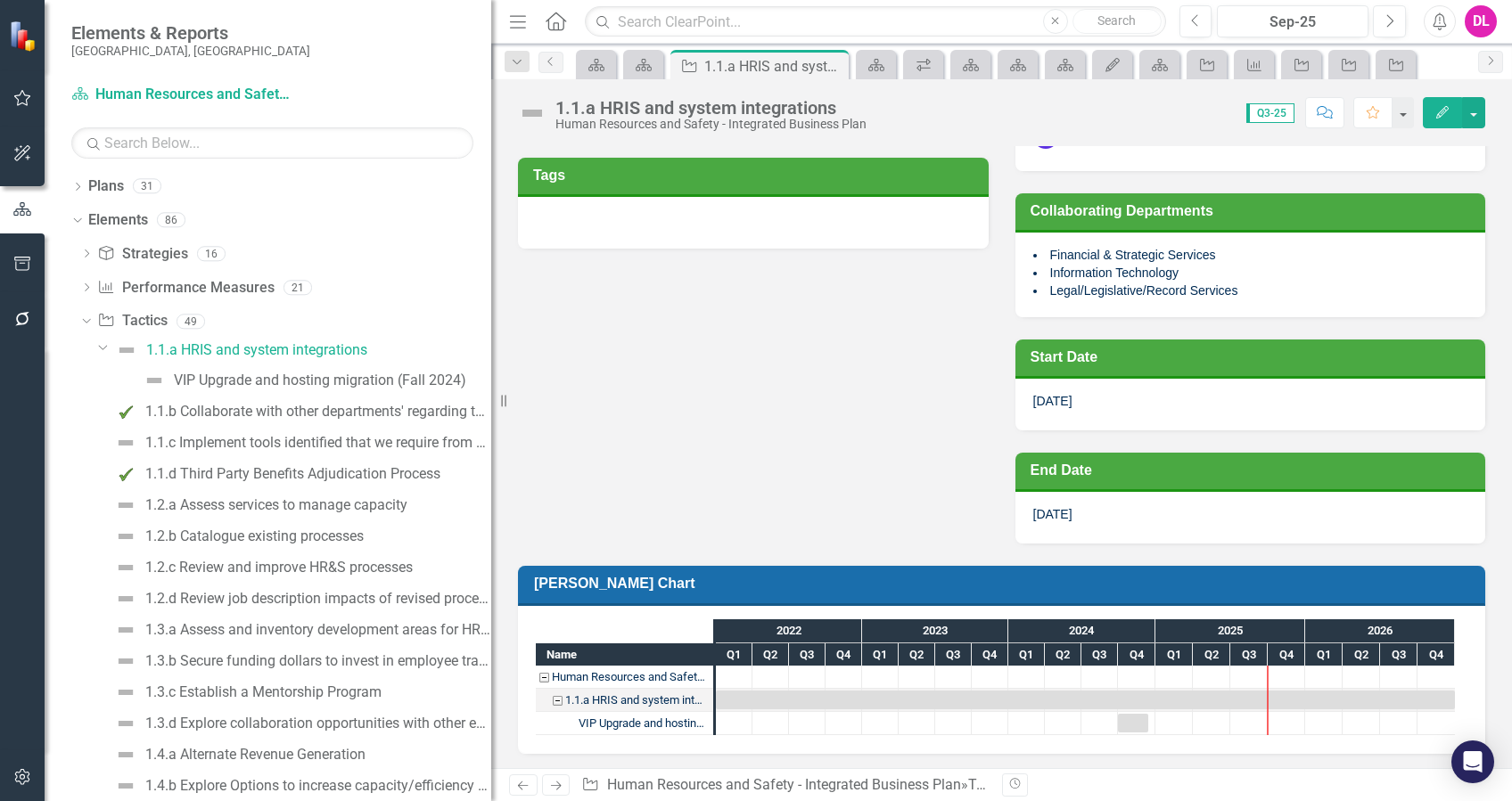
click at [1243, 577] on h3 "[PERSON_NAME] Chart" at bounding box center [1004, 583] width 942 height 17
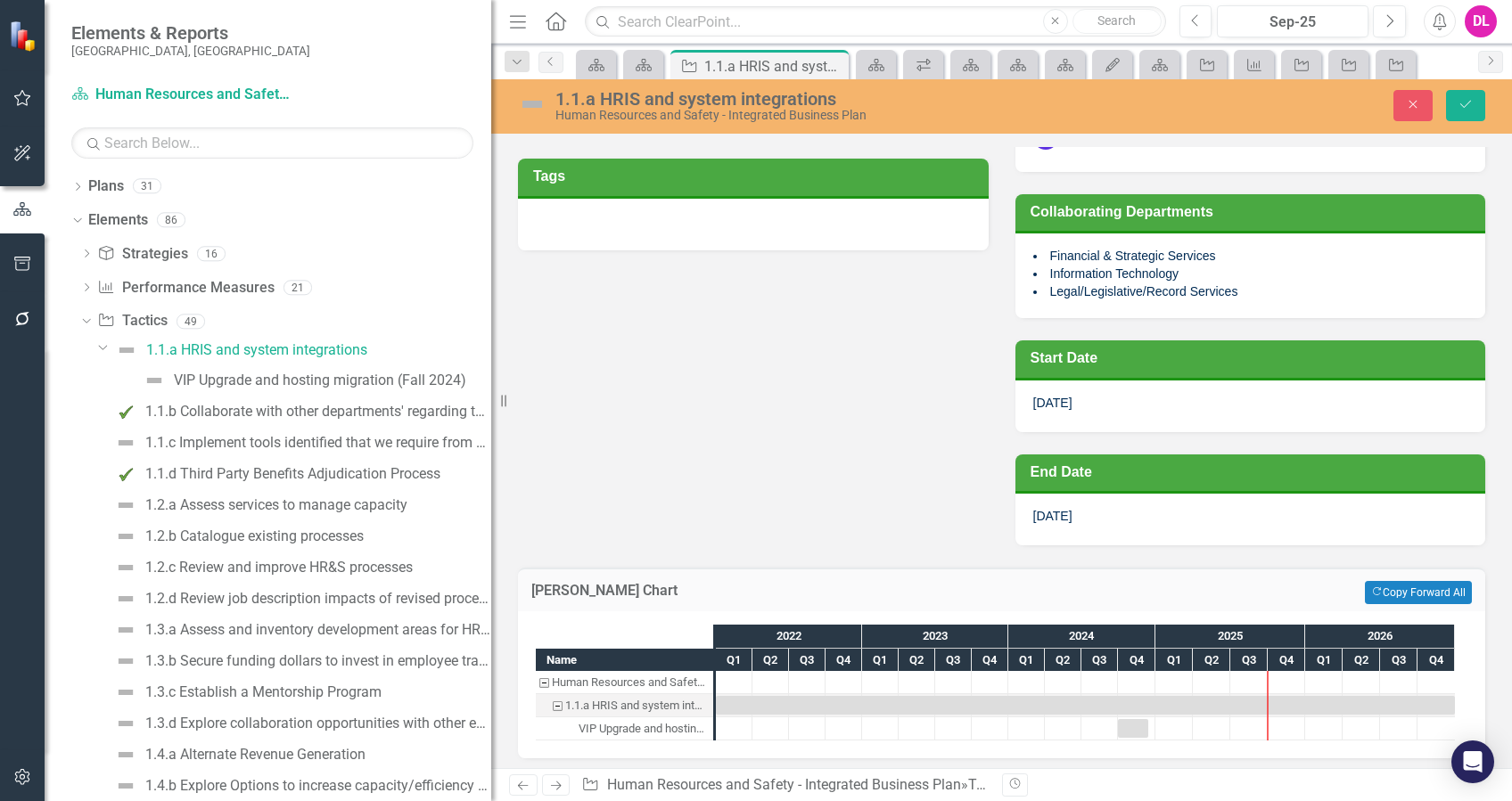
click at [783, 523] on div "Description Implement and maximize the use of HRIS and system integrations (pla…" at bounding box center [1002, 135] width 994 height 819
click at [1398, 95] on button "Close" at bounding box center [1413, 105] width 39 height 31
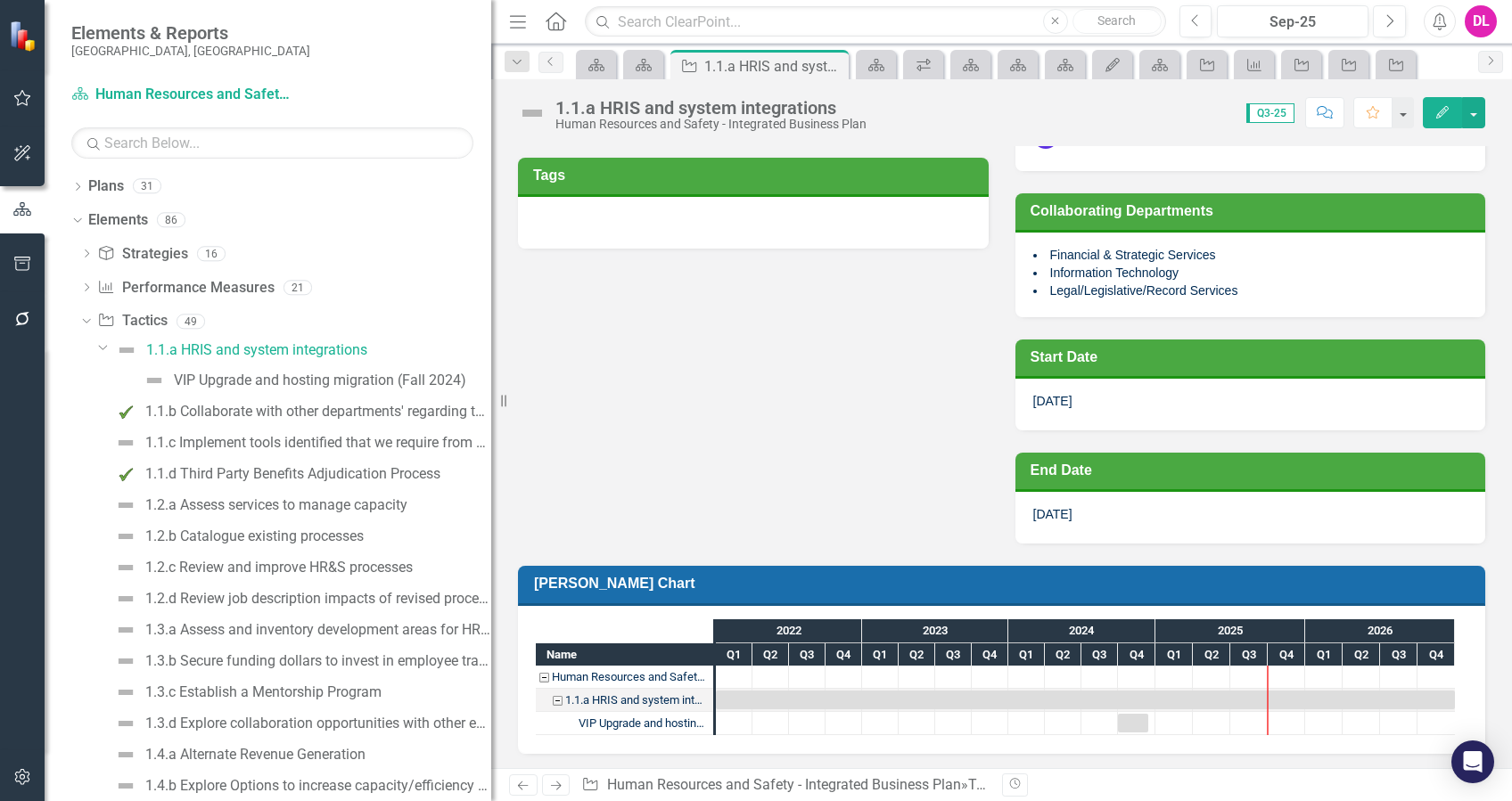
click at [1450, 112] on icon "Edit" at bounding box center [1443, 113] width 16 height 13
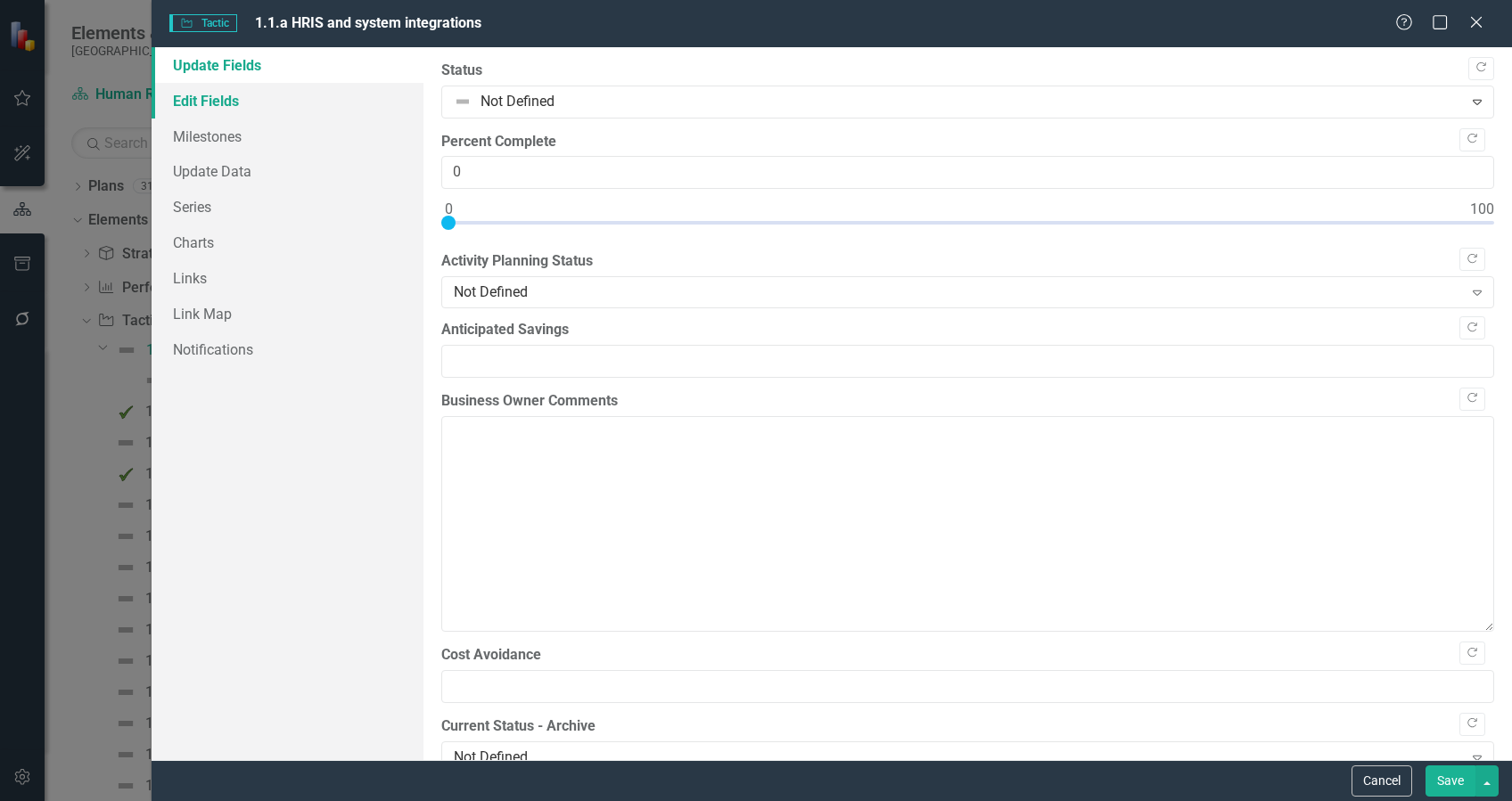
click at [224, 100] on link "Edit Fields" at bounding box center [287, 100] width 272 height 35
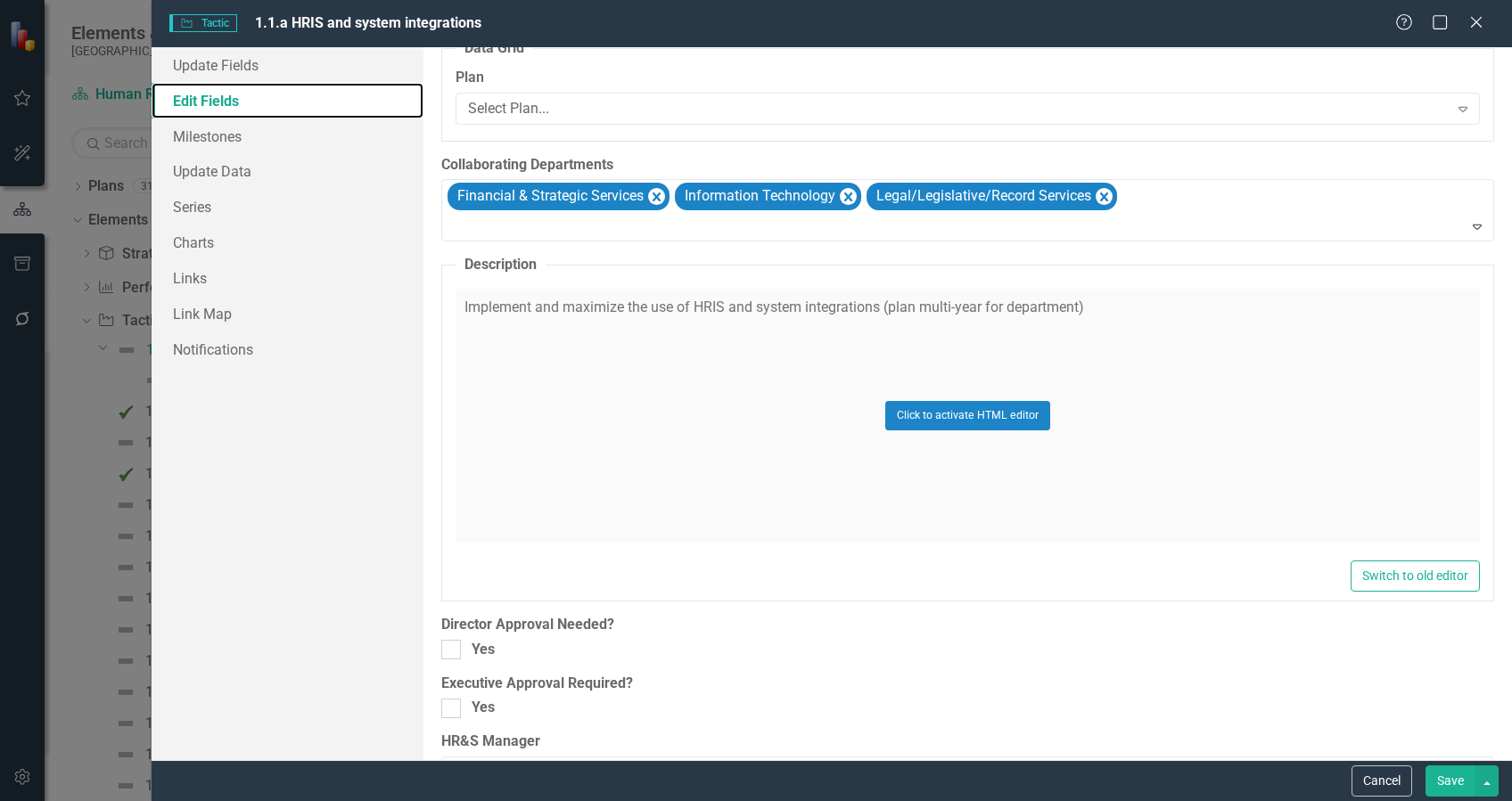
scroll to position [1901, 0]
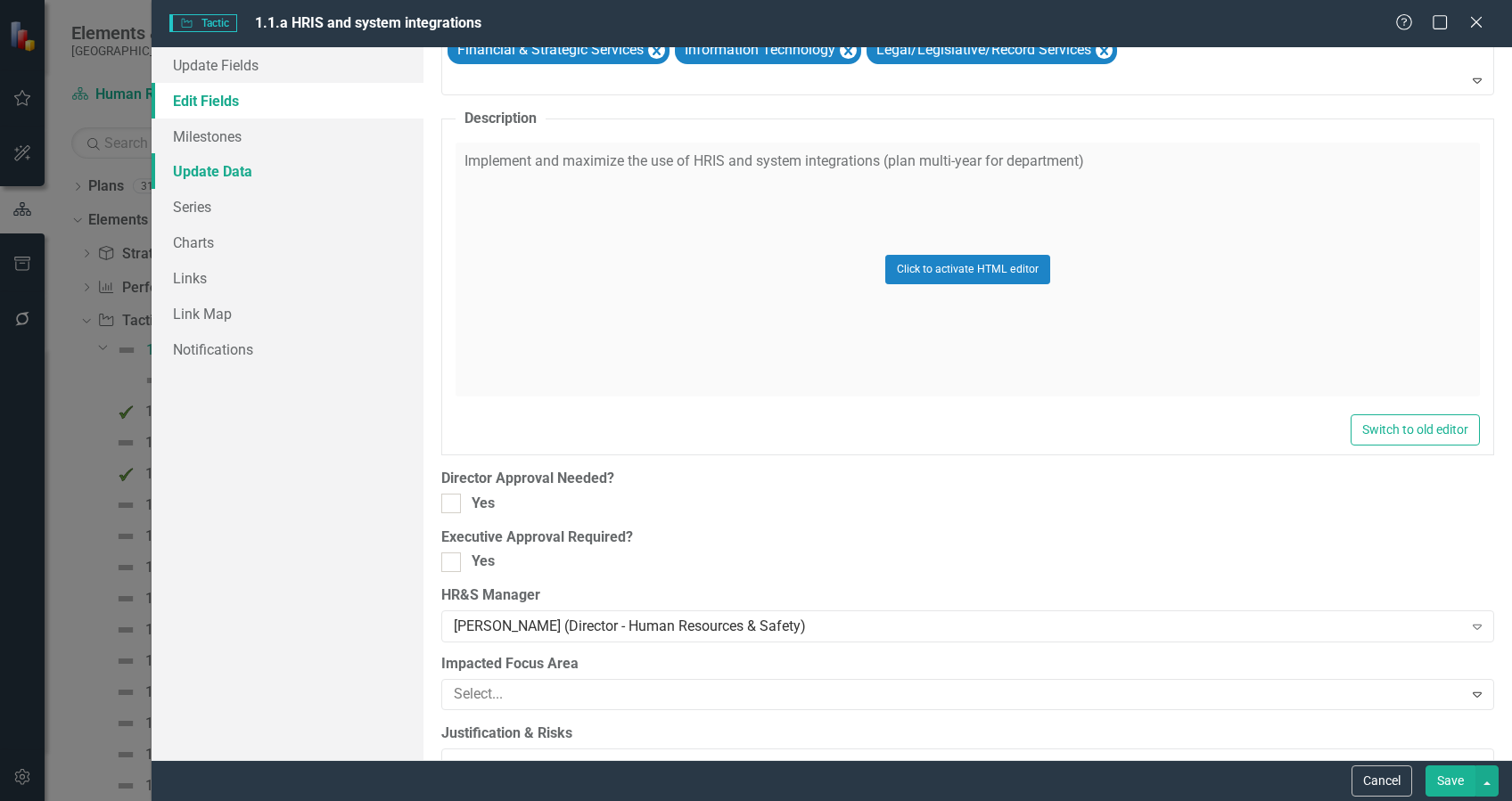
click at [227, 165] on link "Update Data" at bounding box center [287, 171] width 272 height 35
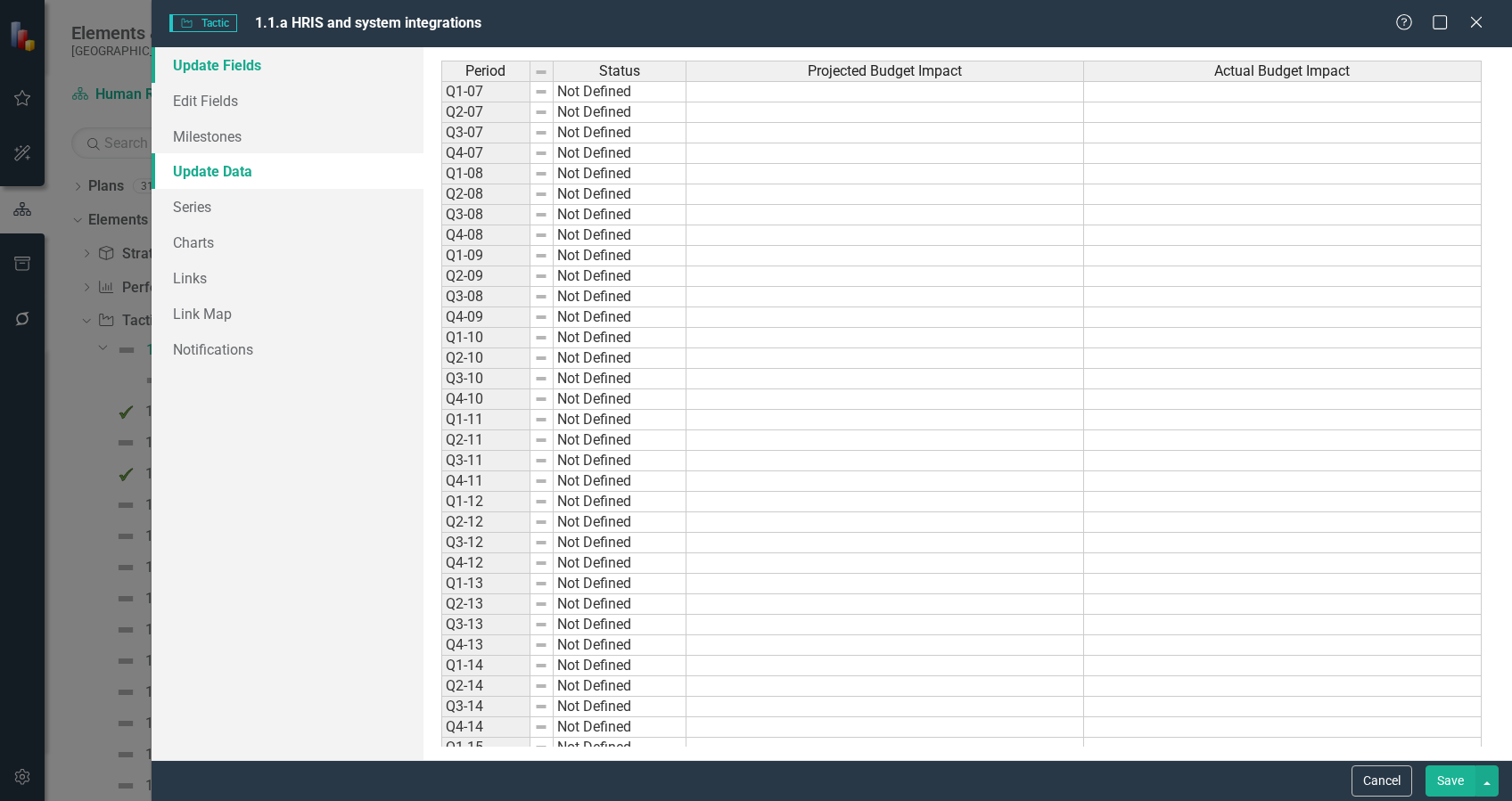
click at [221, 71] on link "Update Fields" at bounding box center [287, 65] width 272 height 35
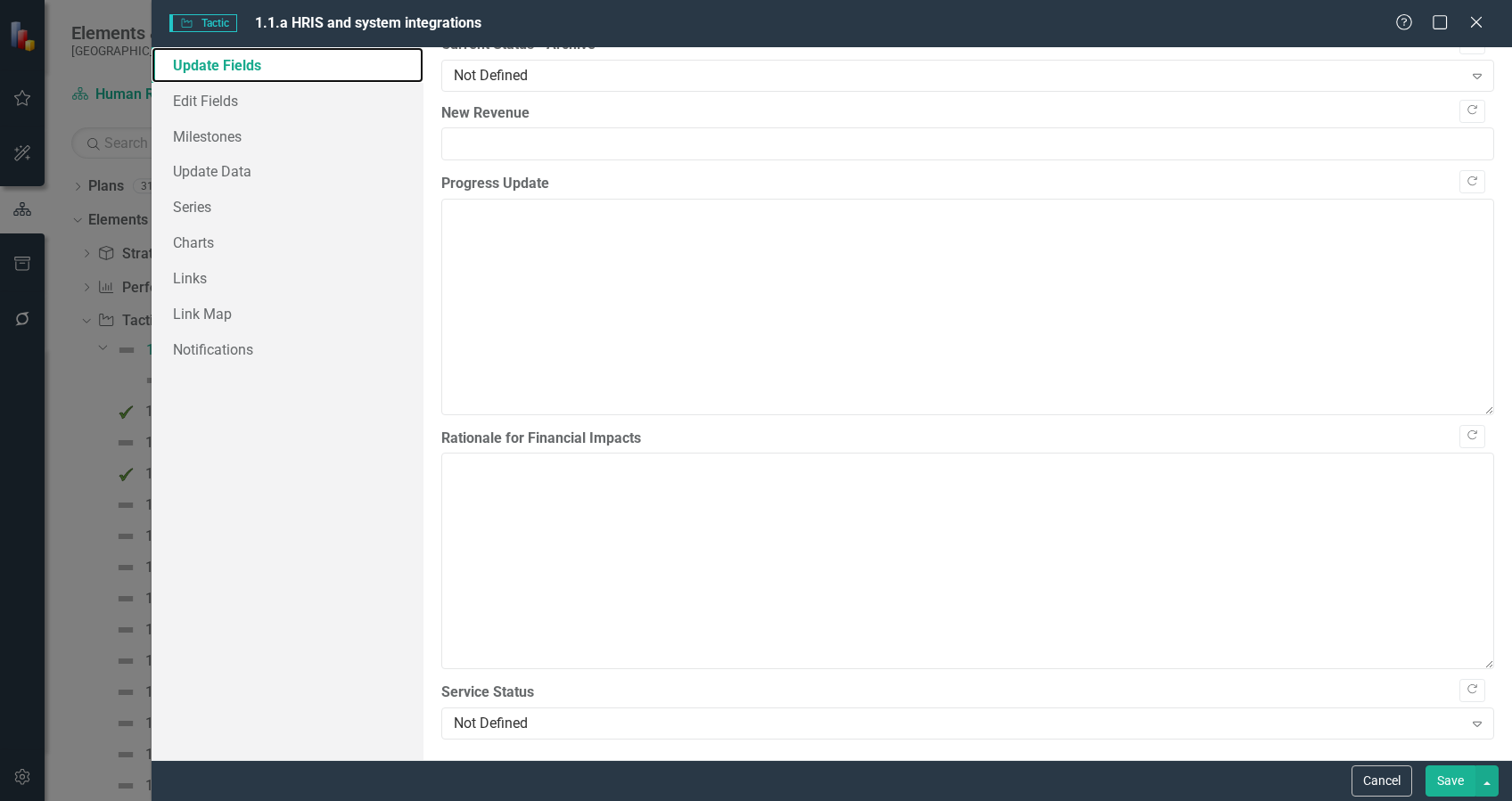
scroll to position [685, 0]
click at [207, 105] on link "Edit Fields" at bounding box center [287, 100] width 272 height 35
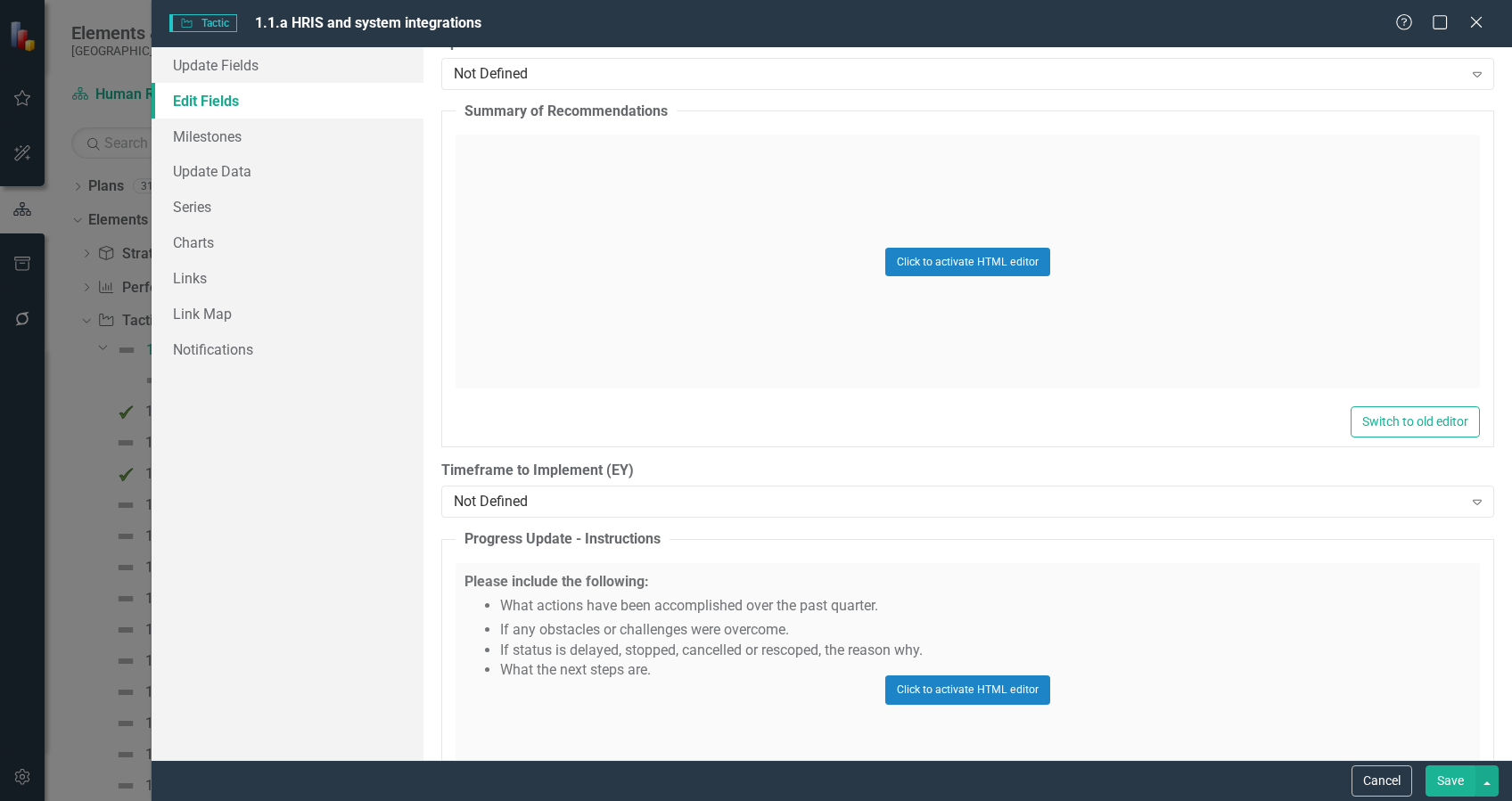
scroll to position [4077, 0]
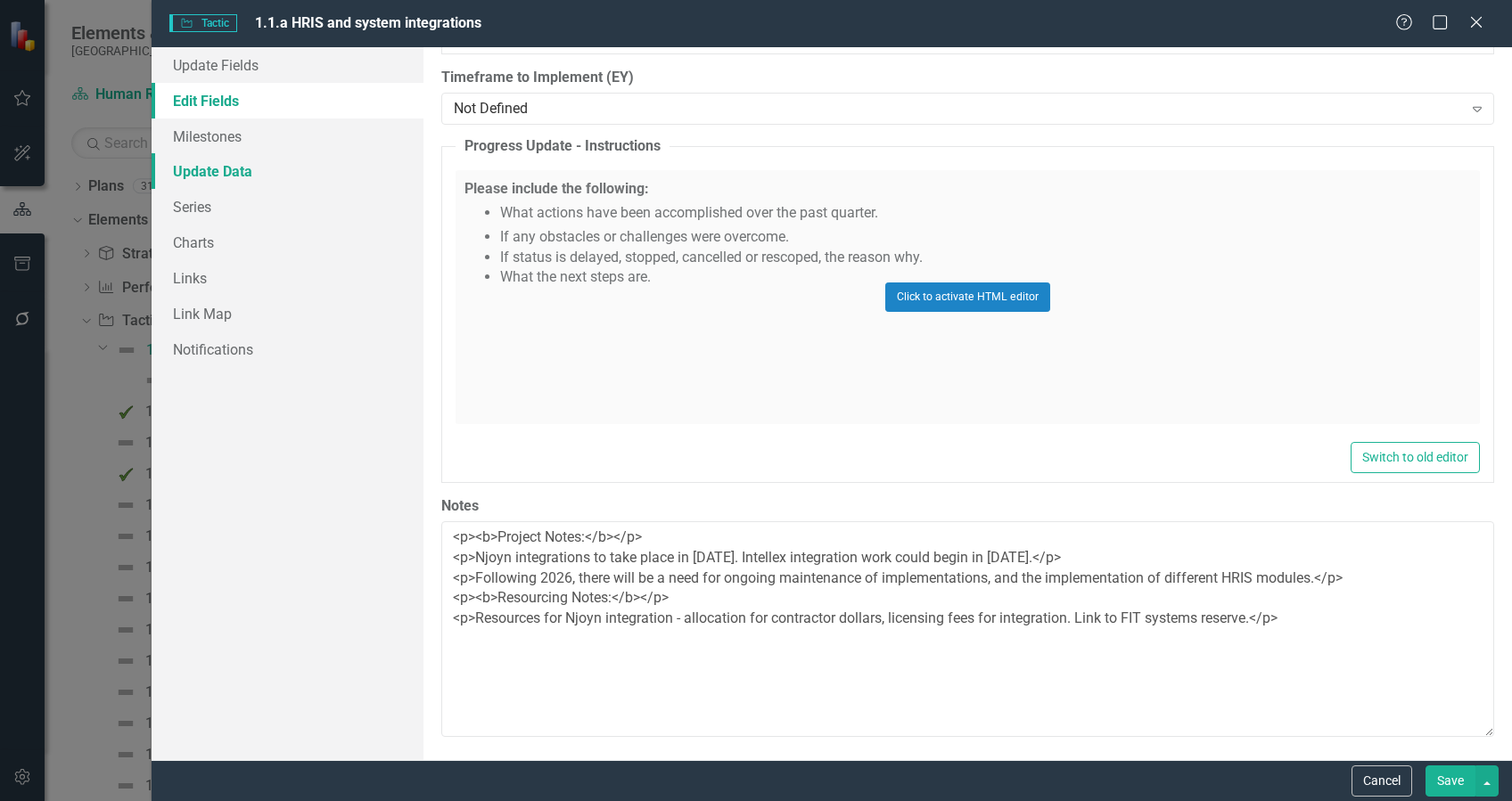
click at [214, 167] on link "Update Data" at bounding box center [287, 171] width 272 height 35
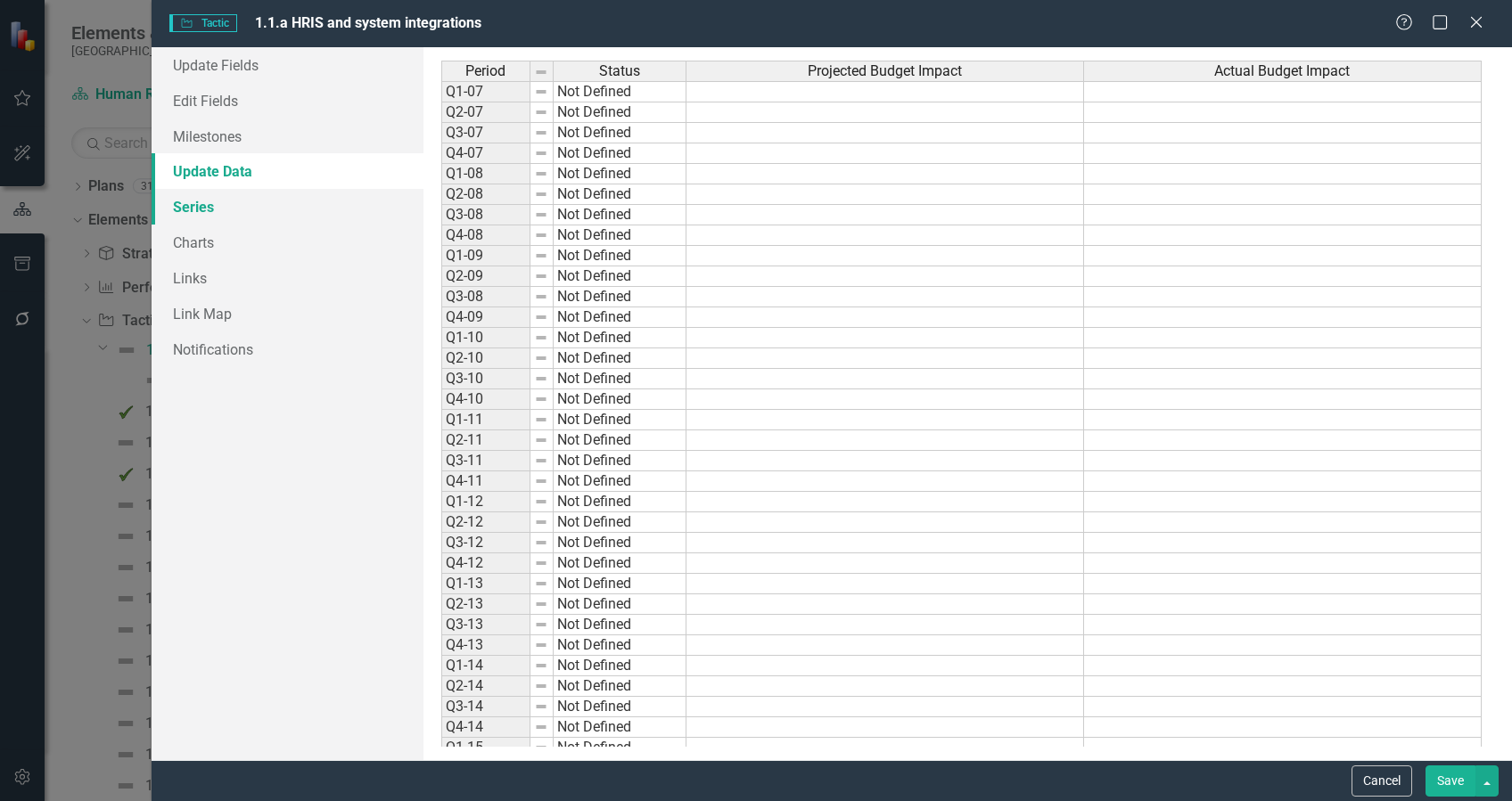
click at [206, 207] on link "Series" at bounding box center [287, 206] width 272 height 35
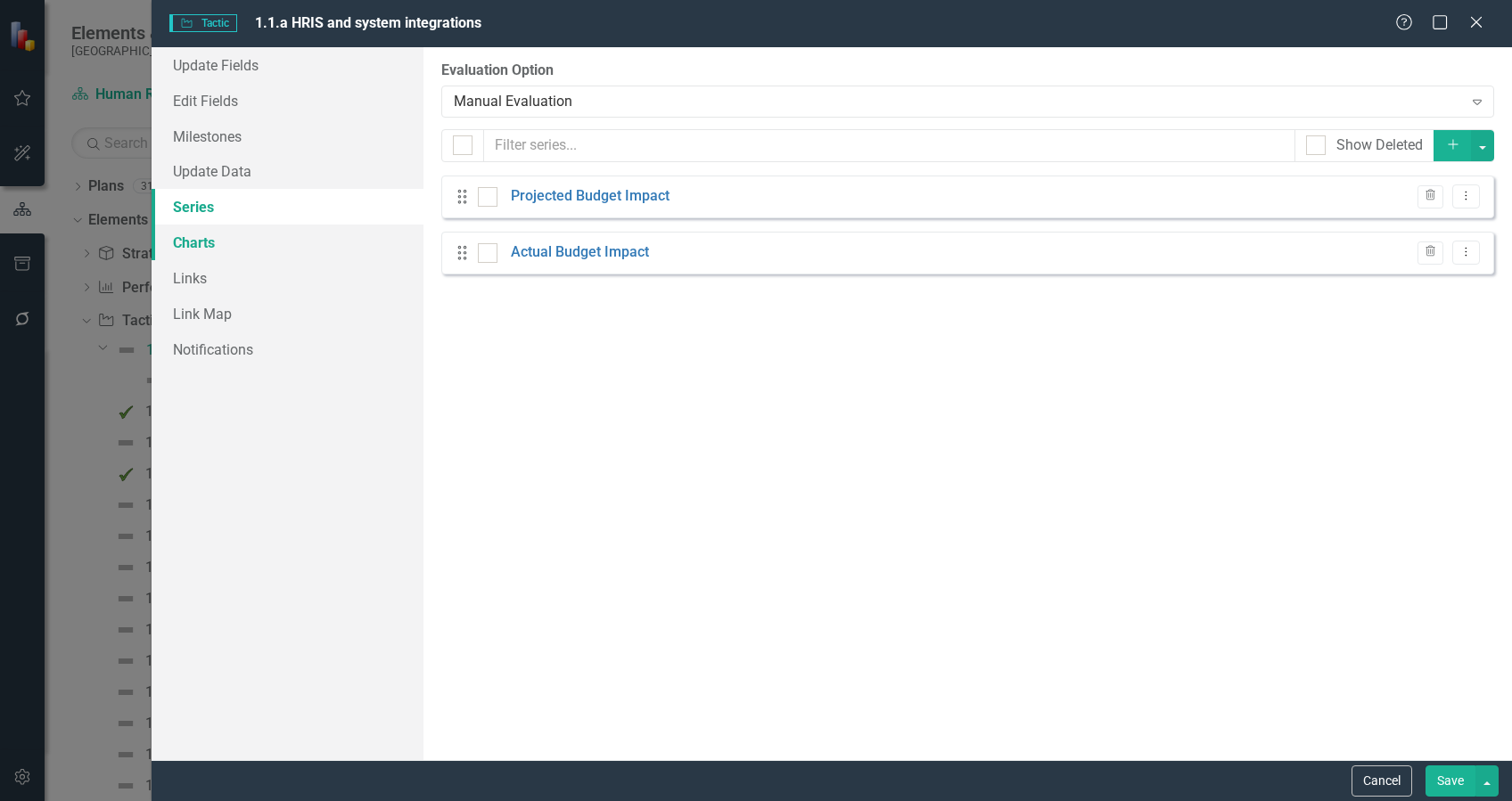
click at [195, 243] on link "Charts" at bounding box center [287, 242] width 272 height 35
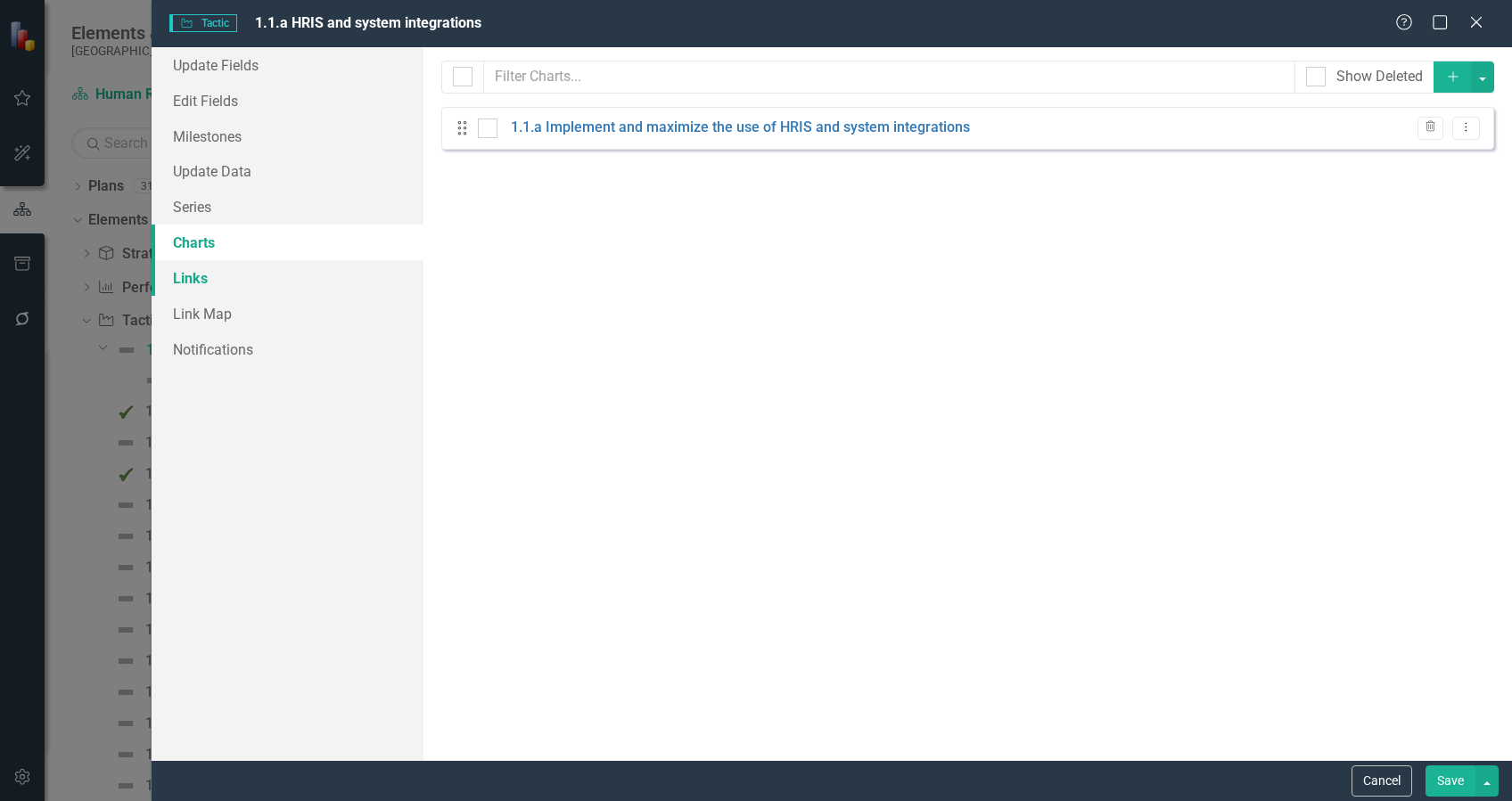
click at [183, 287] on link "Links" at bounding box center [287, 277] width 272 height 35
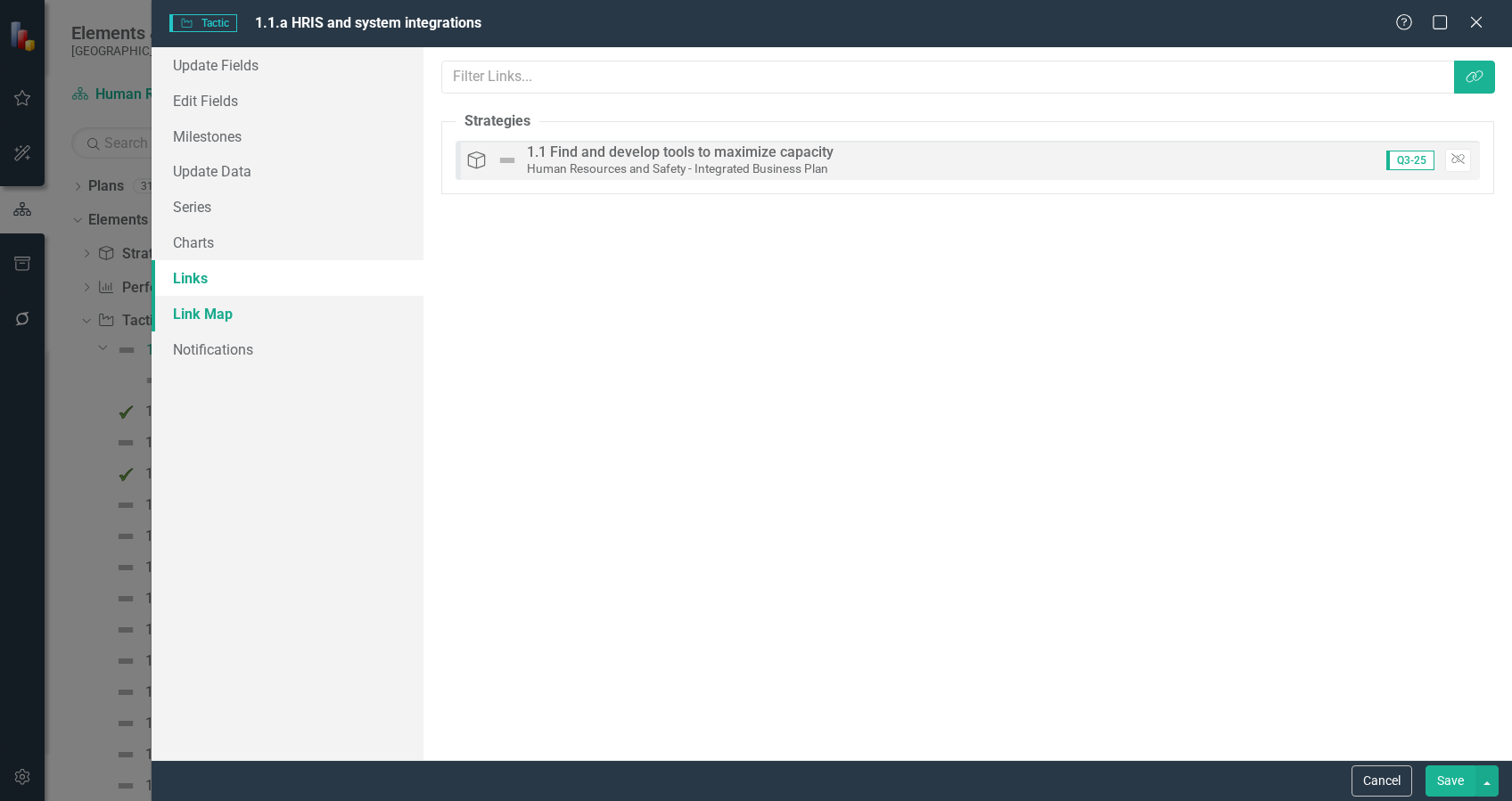
click at [214, 314] on link "Link Map" at bounding box center [287, 313] width 272 height 35
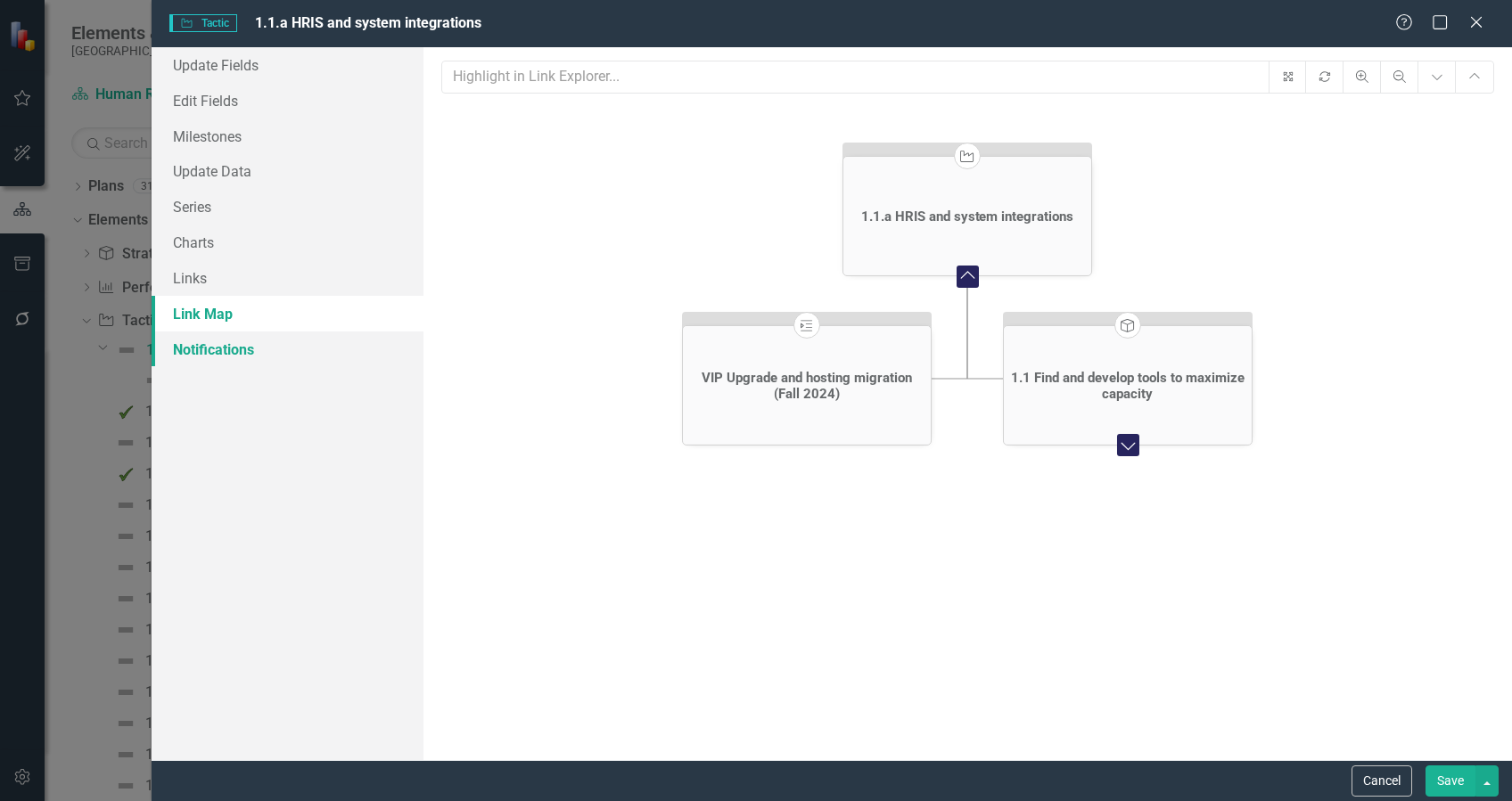
click at [217, 349] on link "Notifications" at bounding box center [287, 349] width 272 height 35
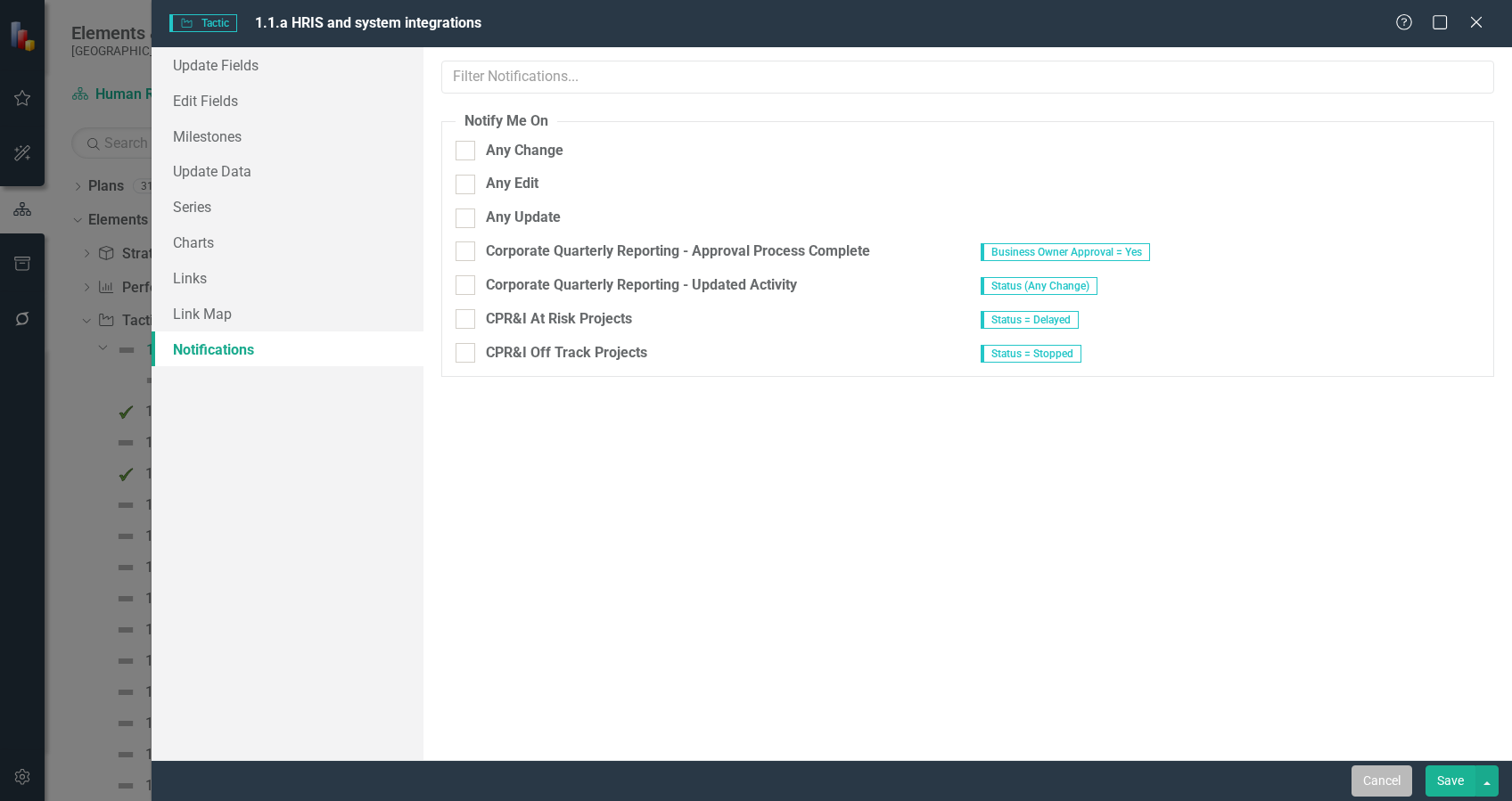
click at [1376, 777] on button "Cancel" at bounding box center [1382, 781] width 61 height 31
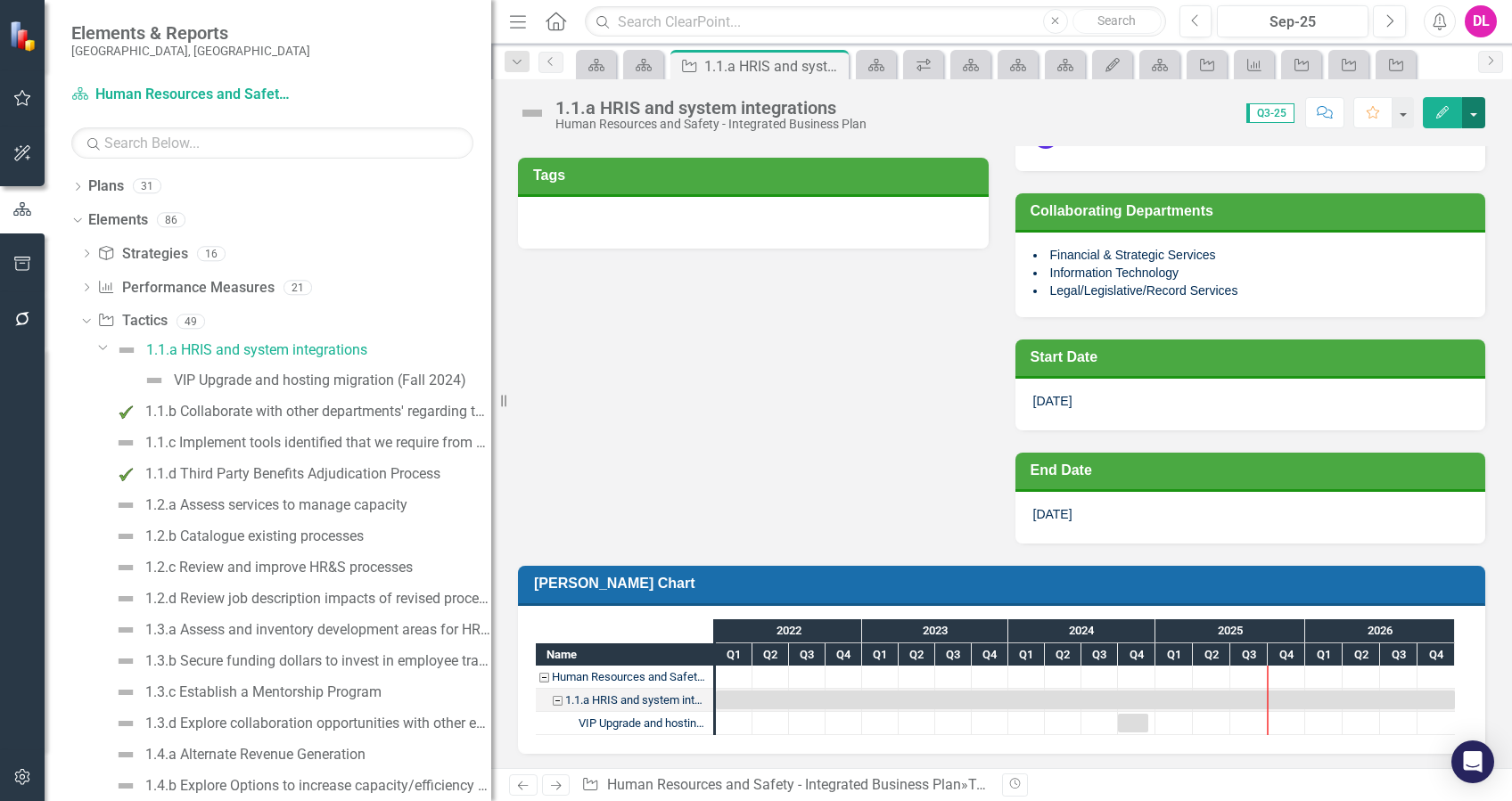
click at [1480, 114] on button "button" at bounding box center [1474, 113] width 23 height 31
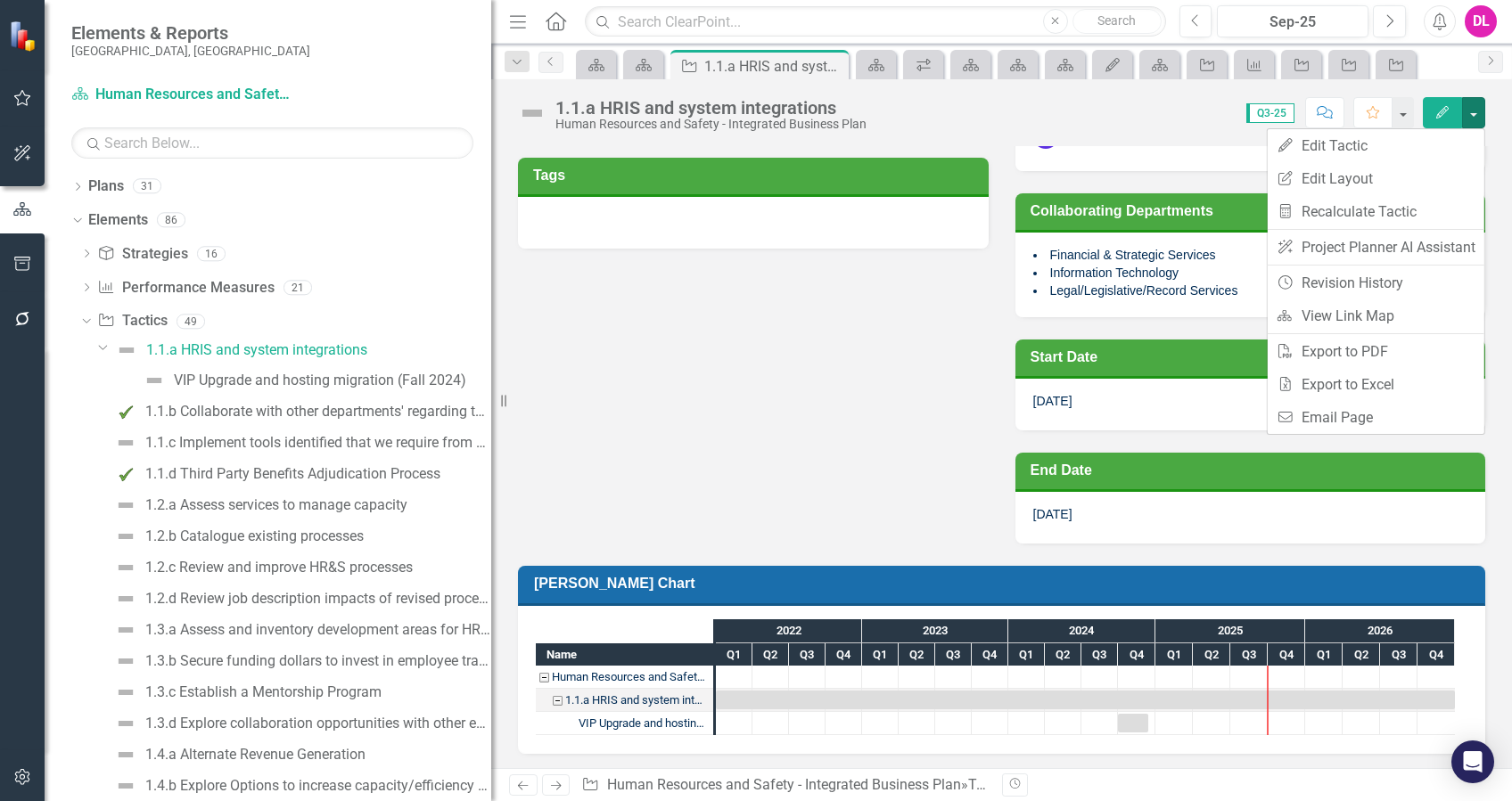
click at [600, 446] on div "Description Implement and maximize the use of HRIS and system integrations (pla…" at bounding box center [1002, 134] width 994 height 819
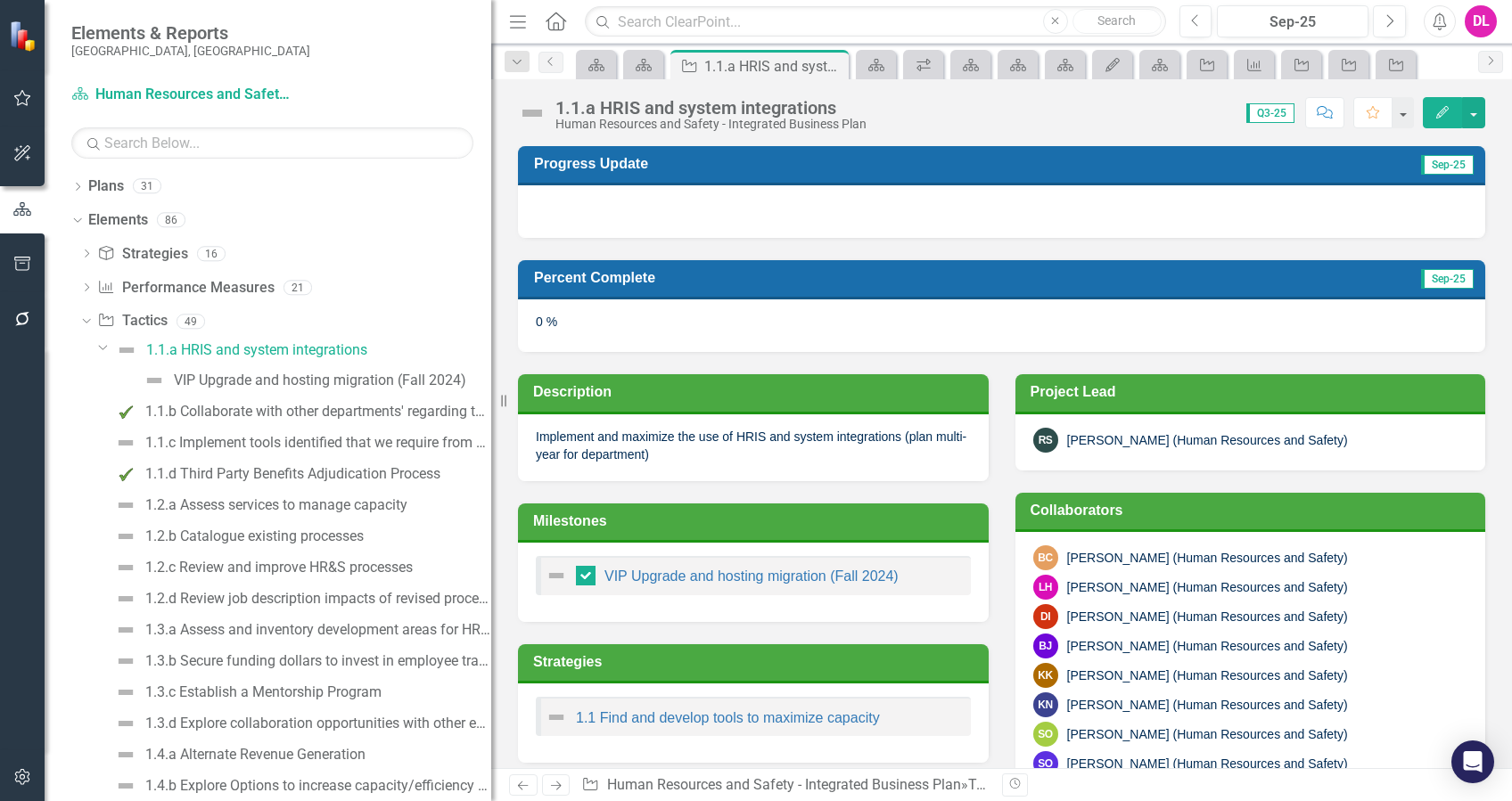
scroll to position [0, 0]
click at [835, 278] on h3 "Percent Complete" at bounding box center [859, 277] width 650 height 17
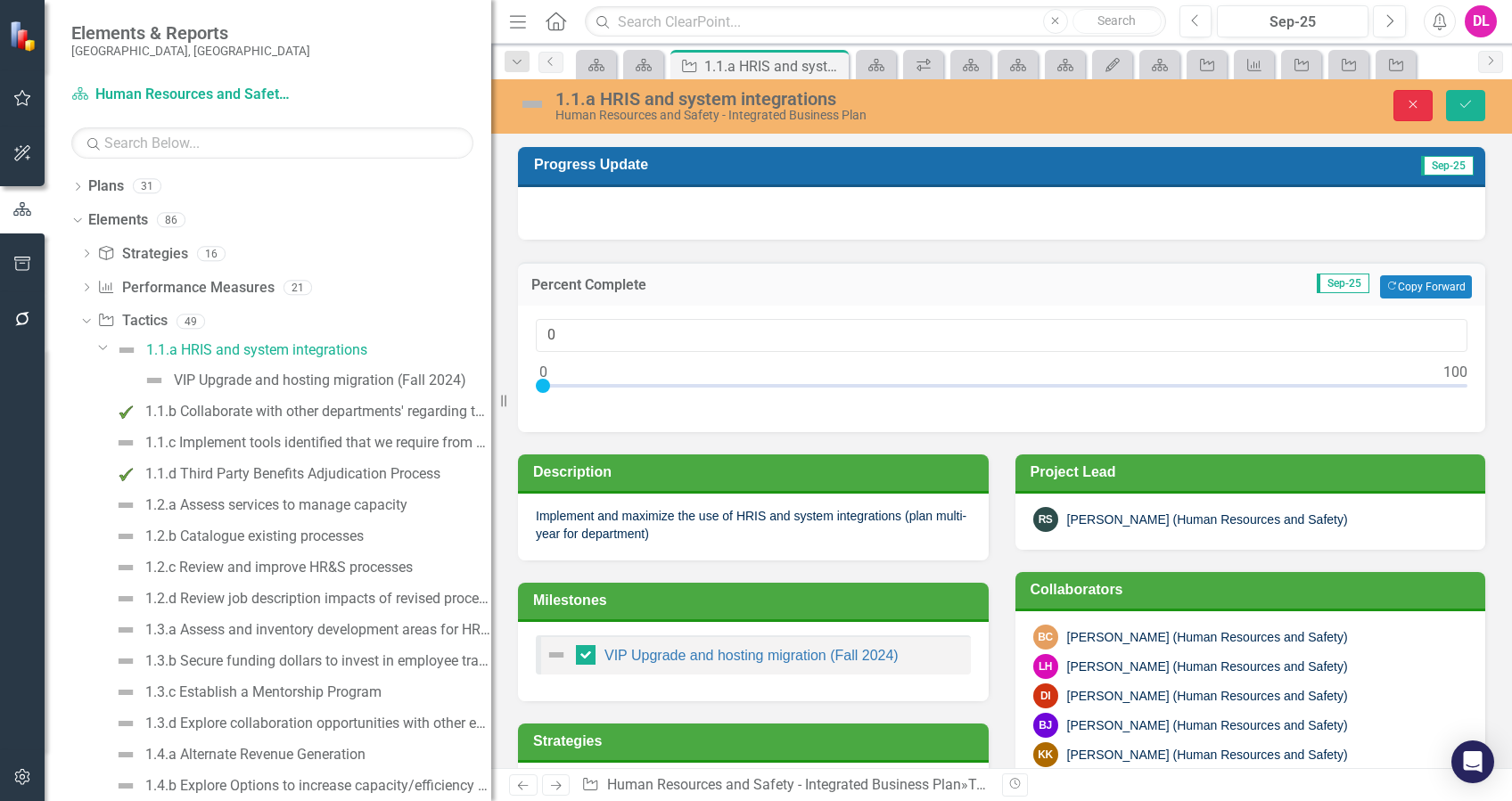
click at [1412, 107] on icon "button" at bounding box center [1414, 105] width 8 height 8
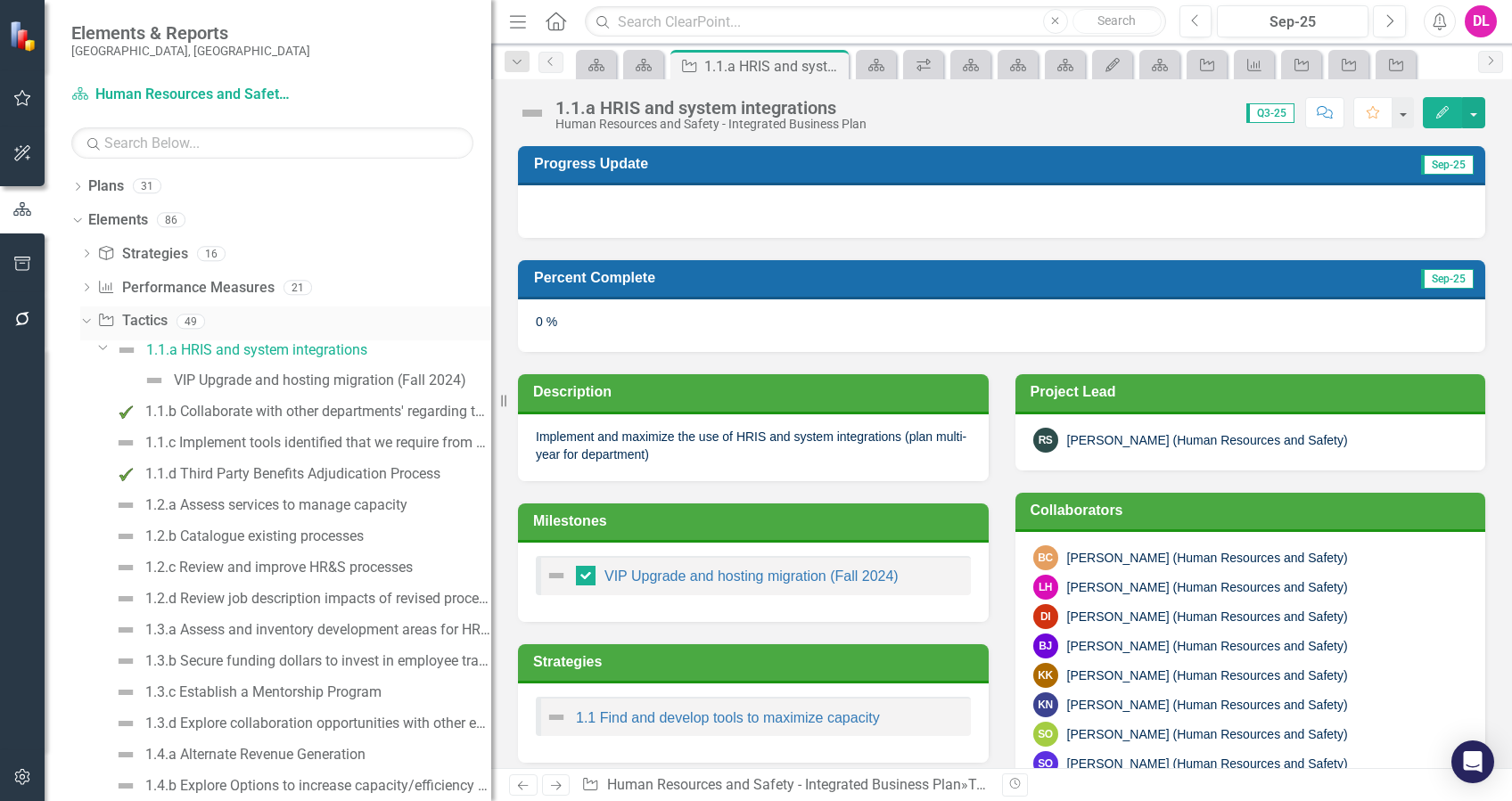
click at [131, 318] on link "Tactic Tactics" at bounding box center [132, 321] width 69 height 21
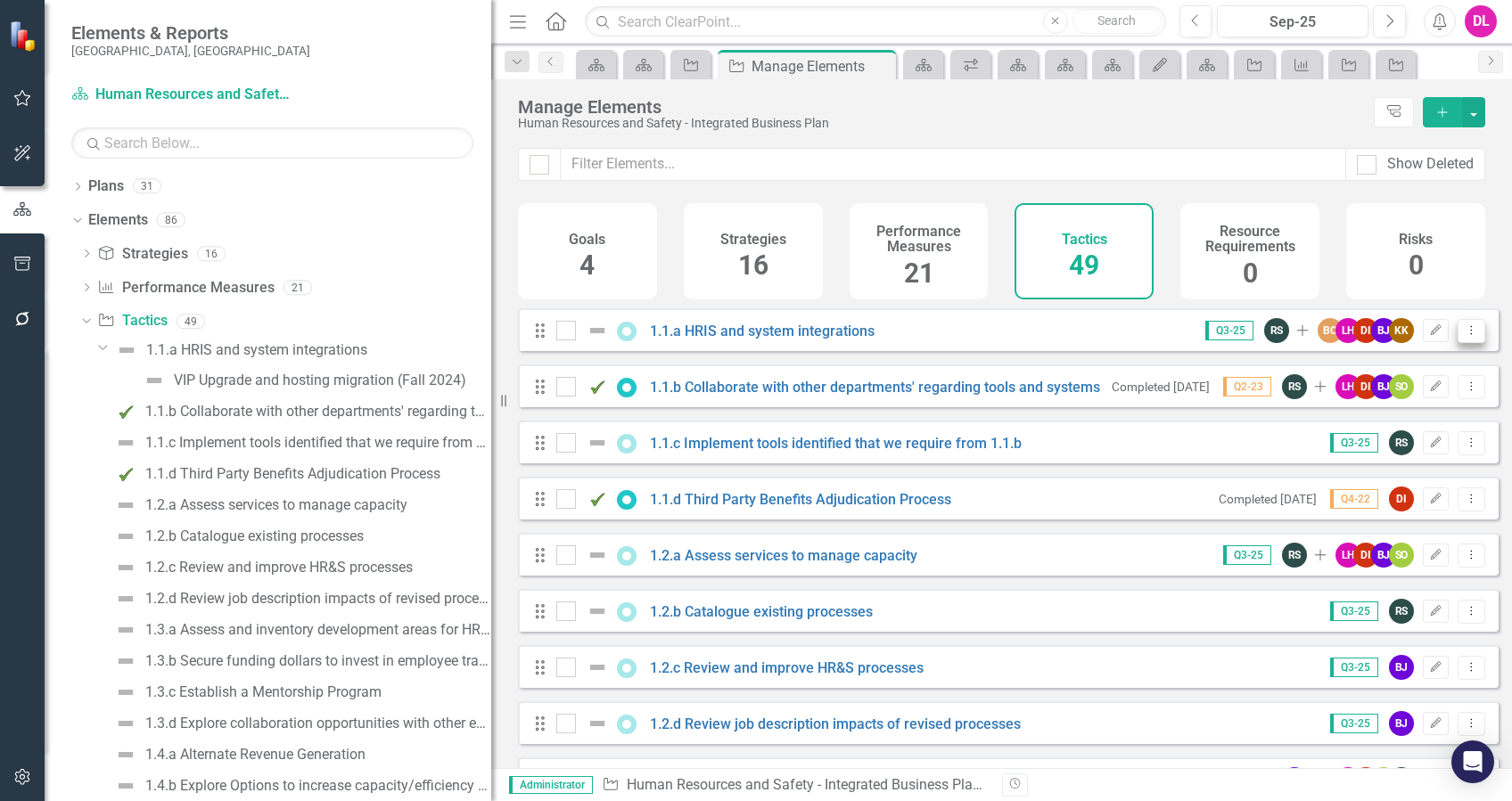
click at [1465, 336] on icon "Dropdown Menu" at bounding box center [1472, 330] width 15 height 12
